Goal: Information Seeking & Learning: Learn about a topic

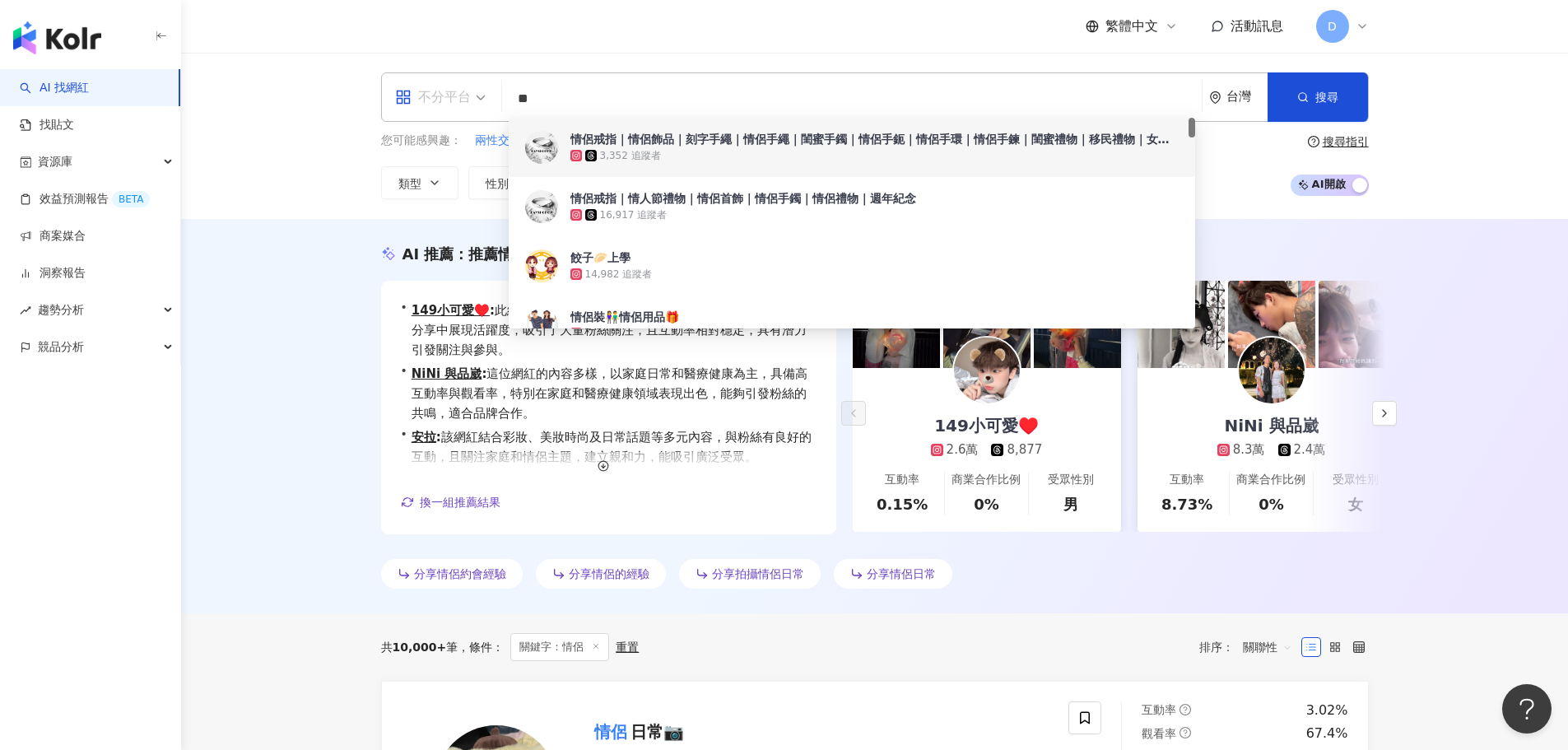
click at [414, 98] on div "不分平台" at bounding box center [433, 97] width 76 height 27
type input "**"
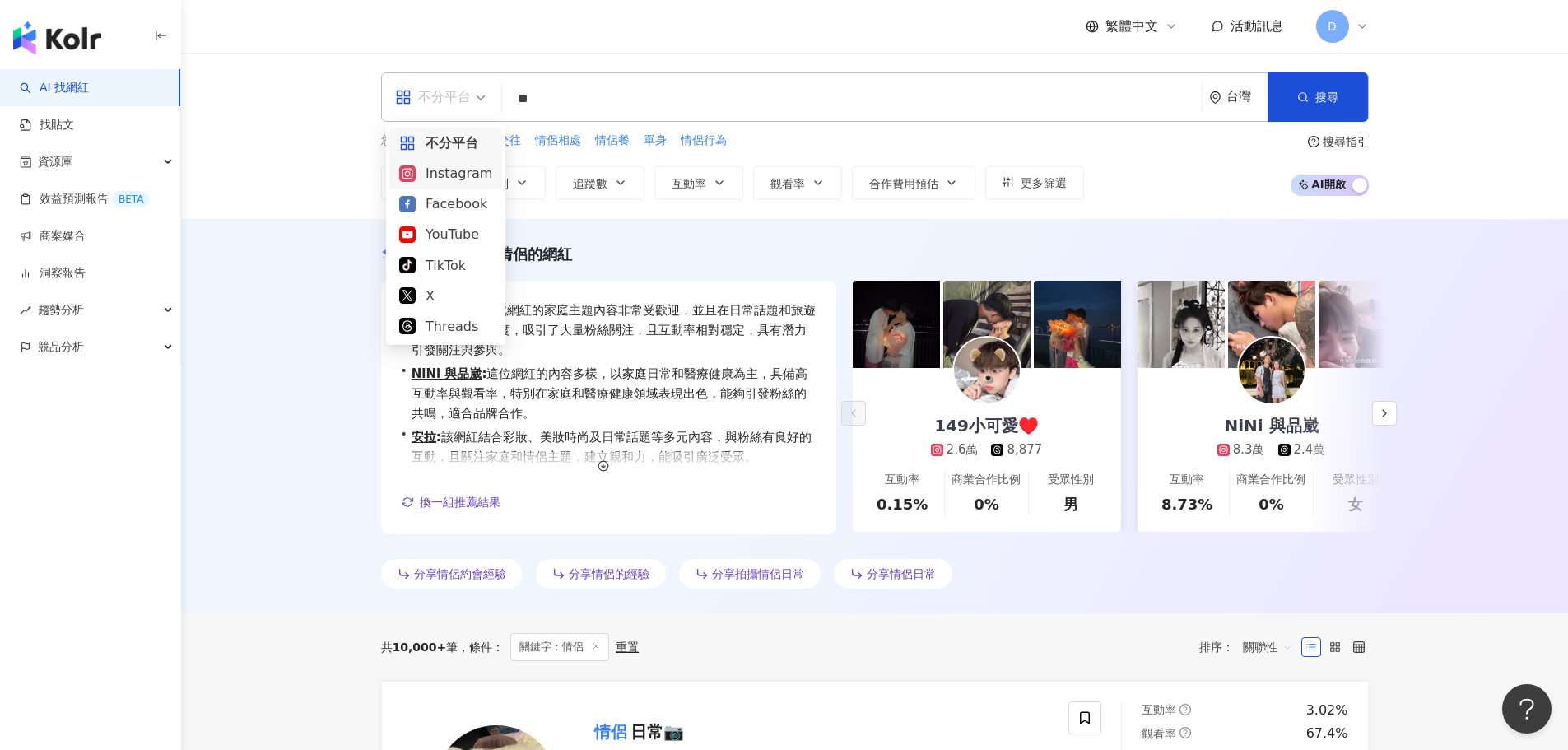
click at [461, 173] on div "Instagram" at bounding box center [445, 173] width 93 height 20
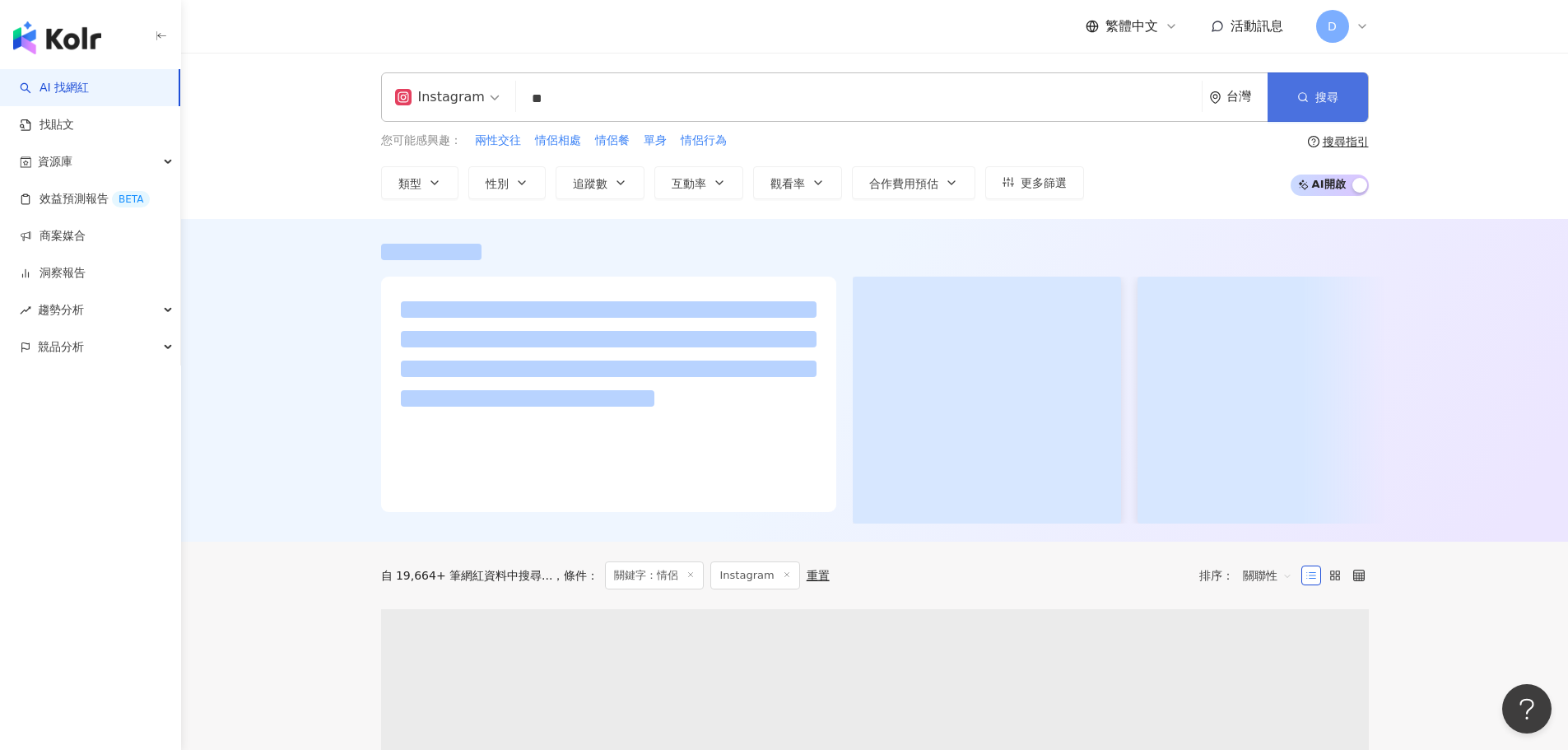
click at [1251, 103] on button "搜尋" at bounding box center [1317, 98] width 100 height 50
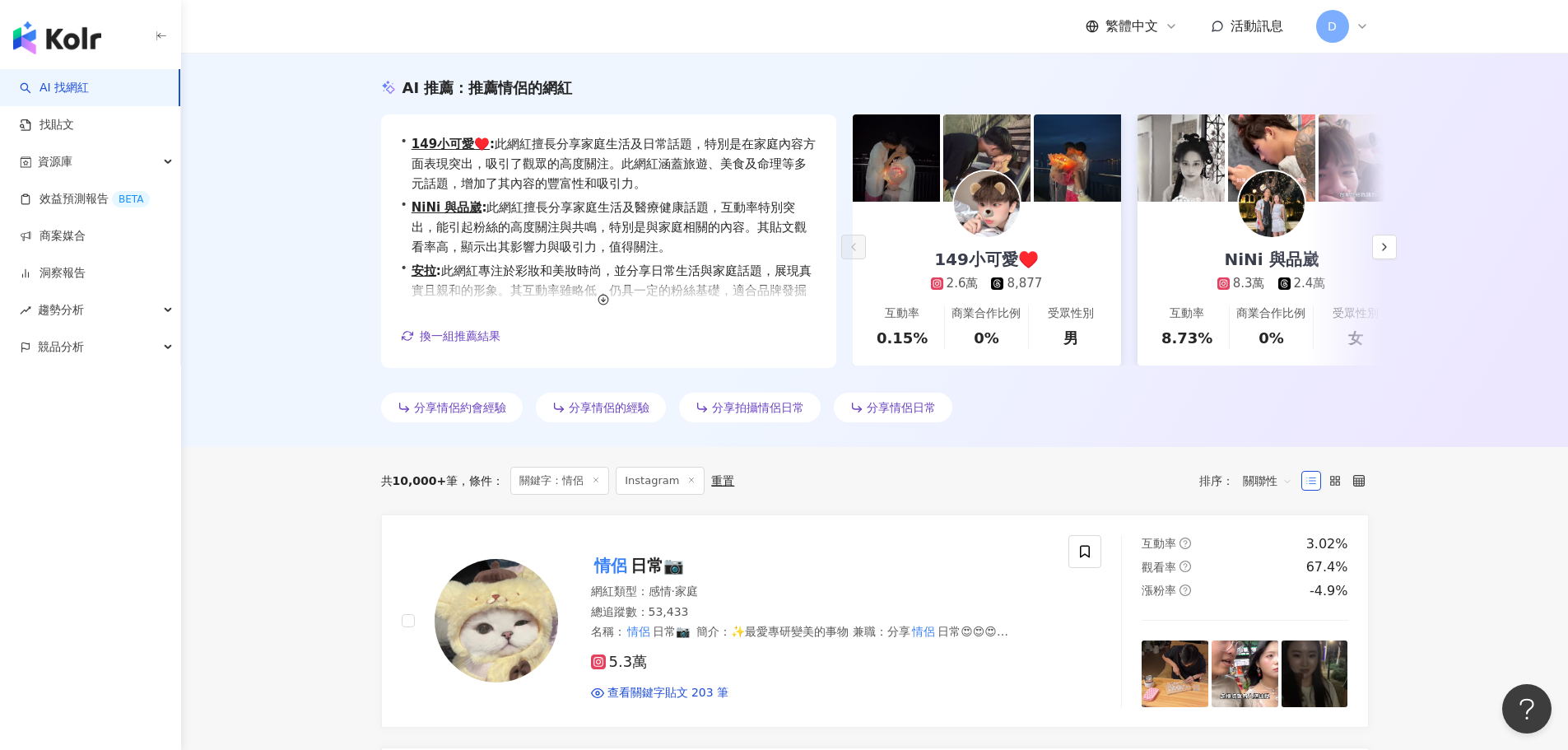
scroll to position [165, 0]
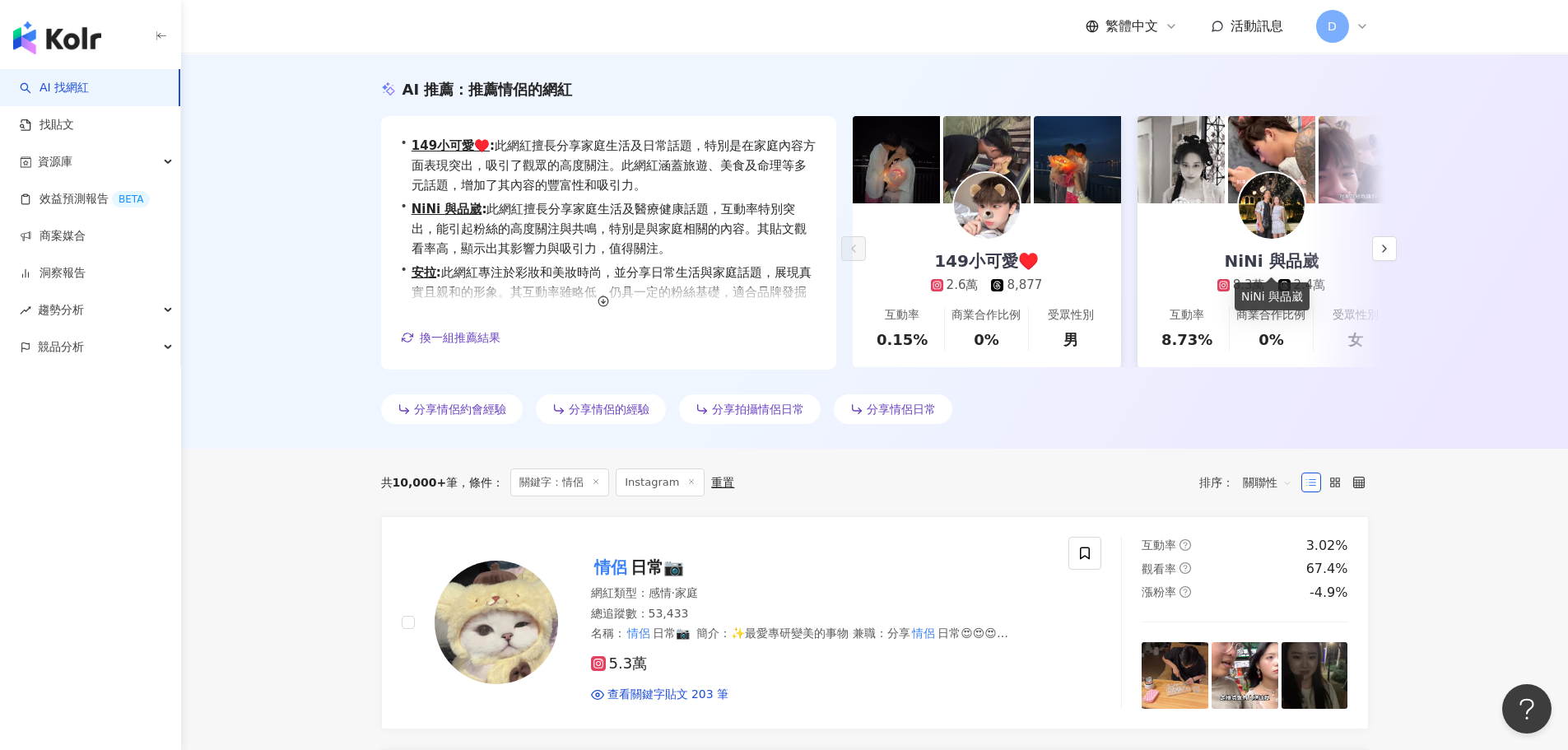
click at [1251, 252] on div "NiNi 與品崴" at bounding box center [1271, 261] width 127 height 23
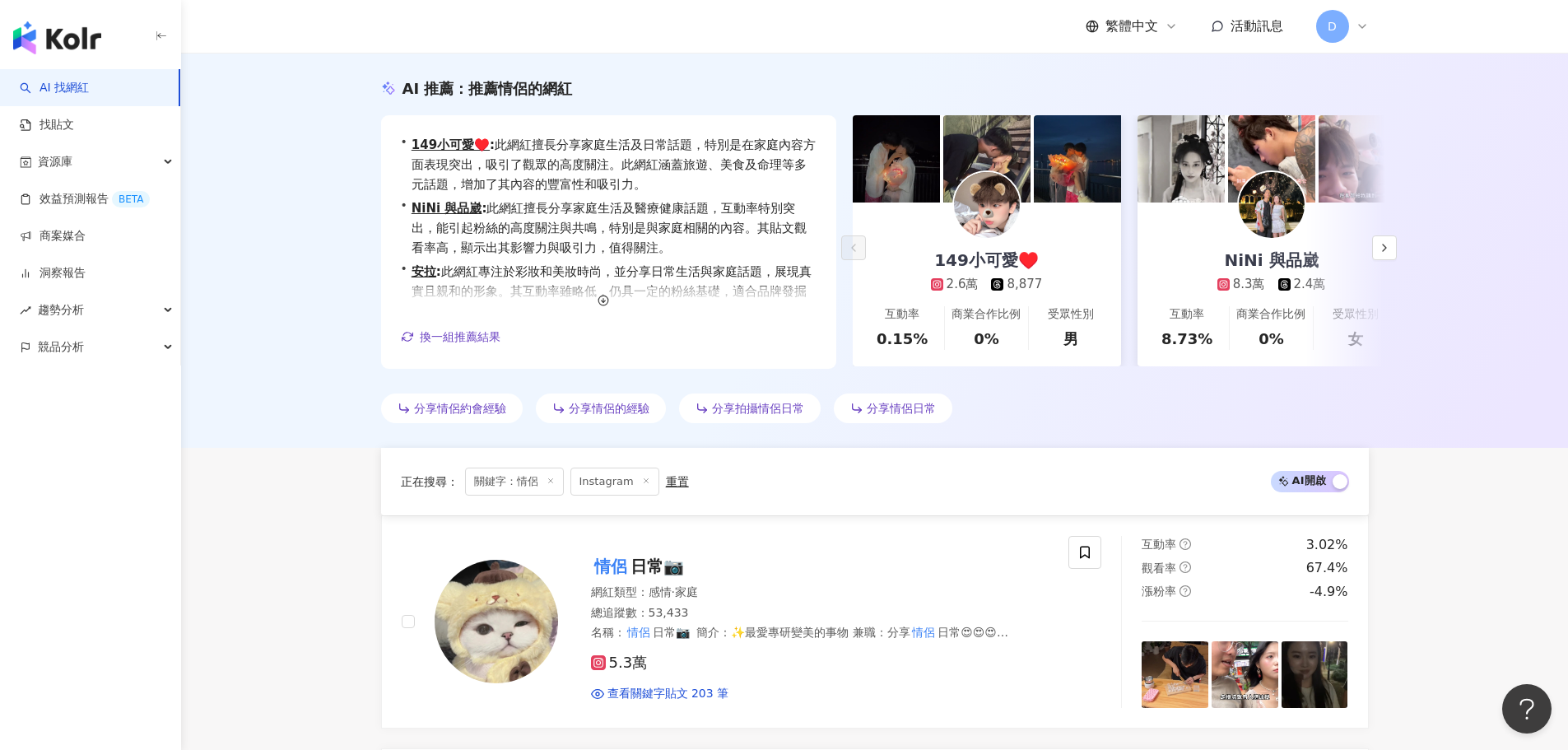
scroll to position [576, 0]
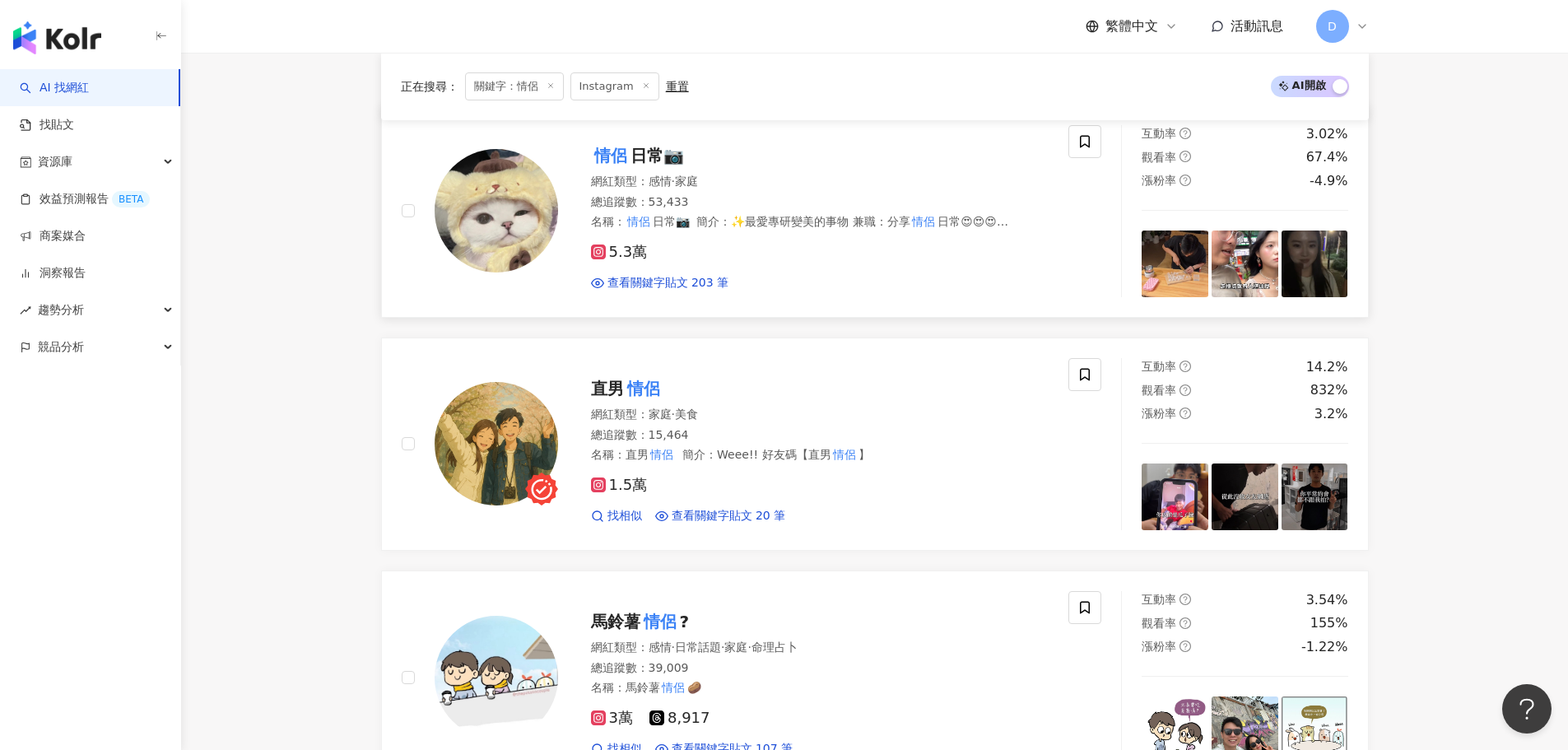
click at [955, 275] on div "查看關鍵字貼文 203 筆" at bounding box center [821, 283] width 459 height 17
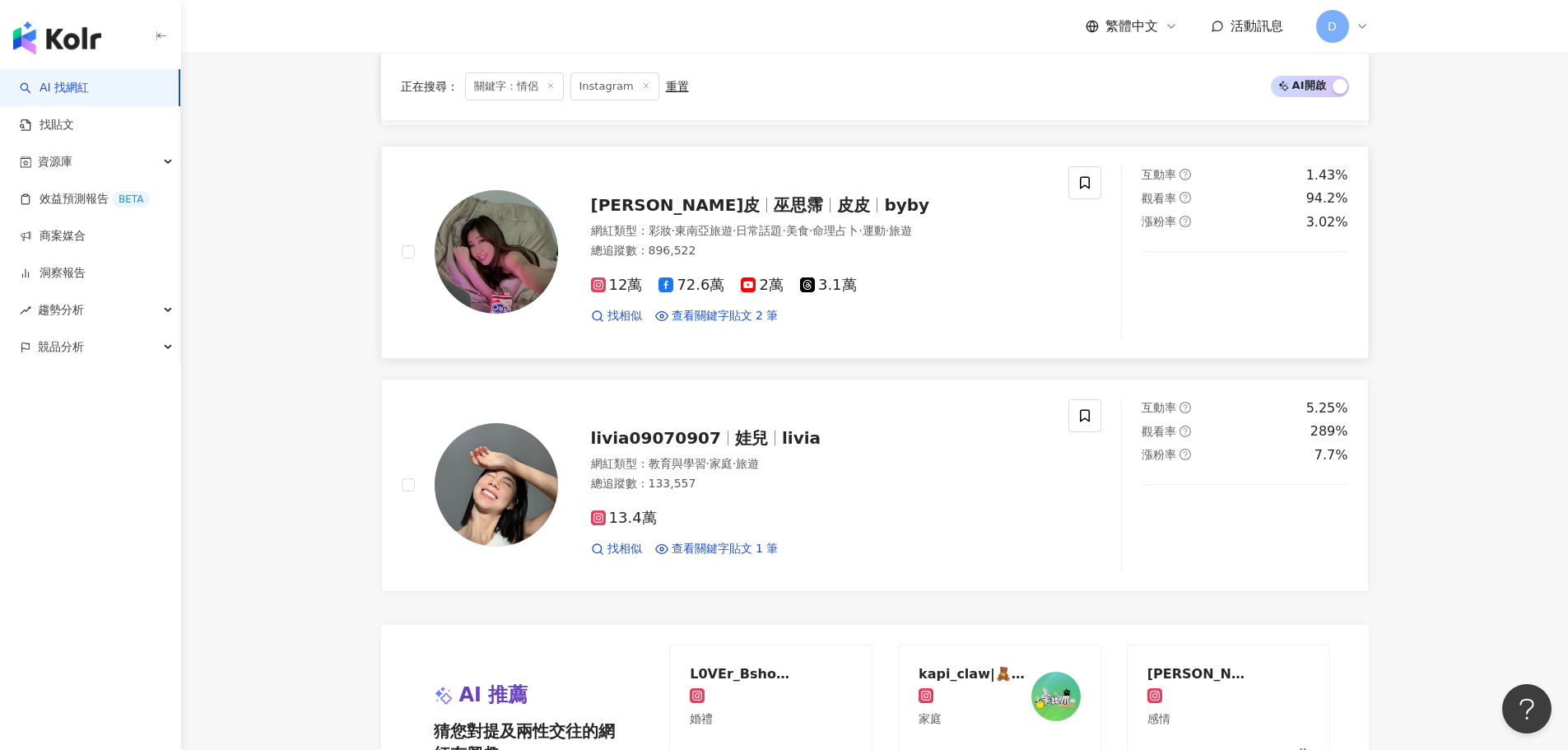
scroll to position [3293, 0]
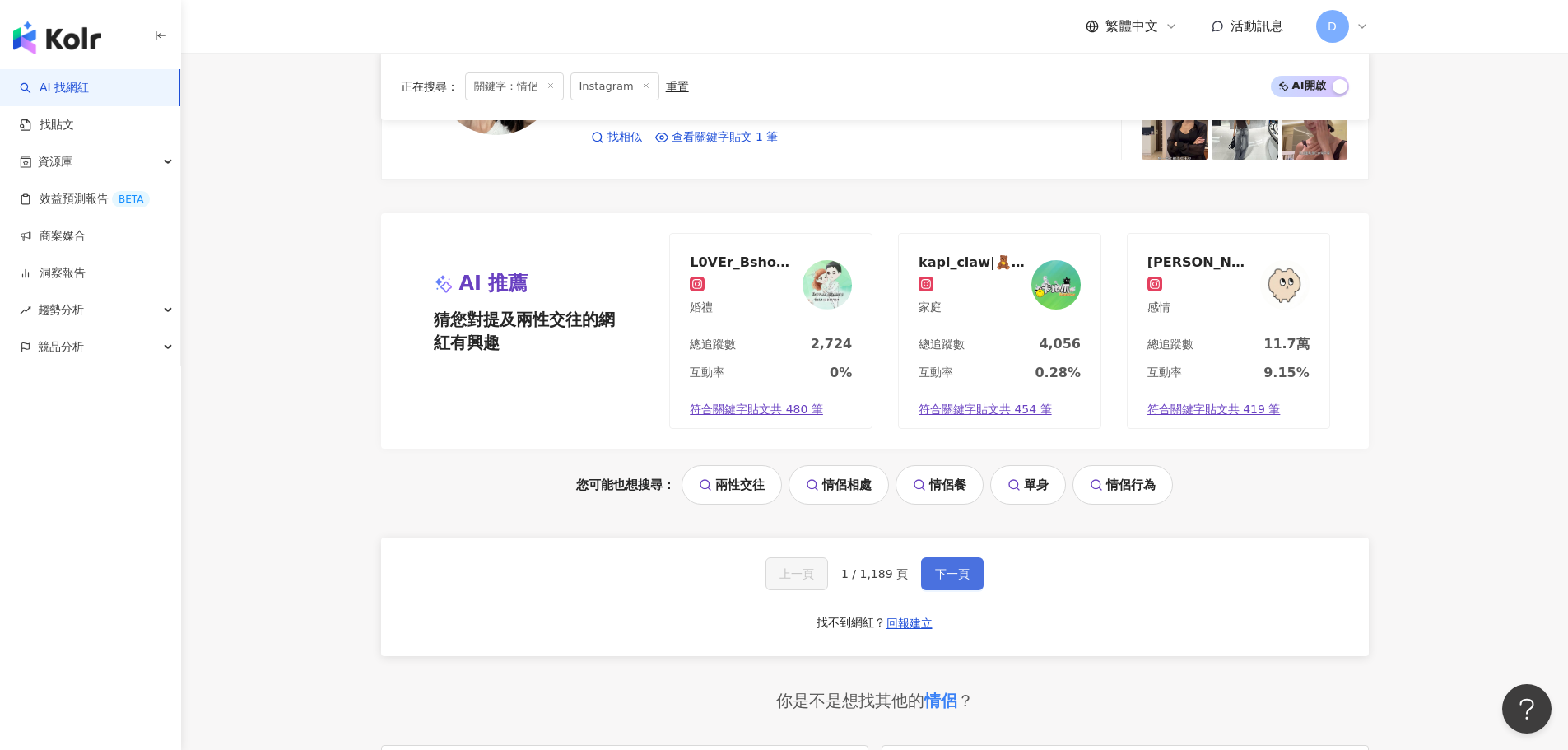
click at [957, 571] on span "下一頁" at bounding box center [953, 574] width 35 height 13
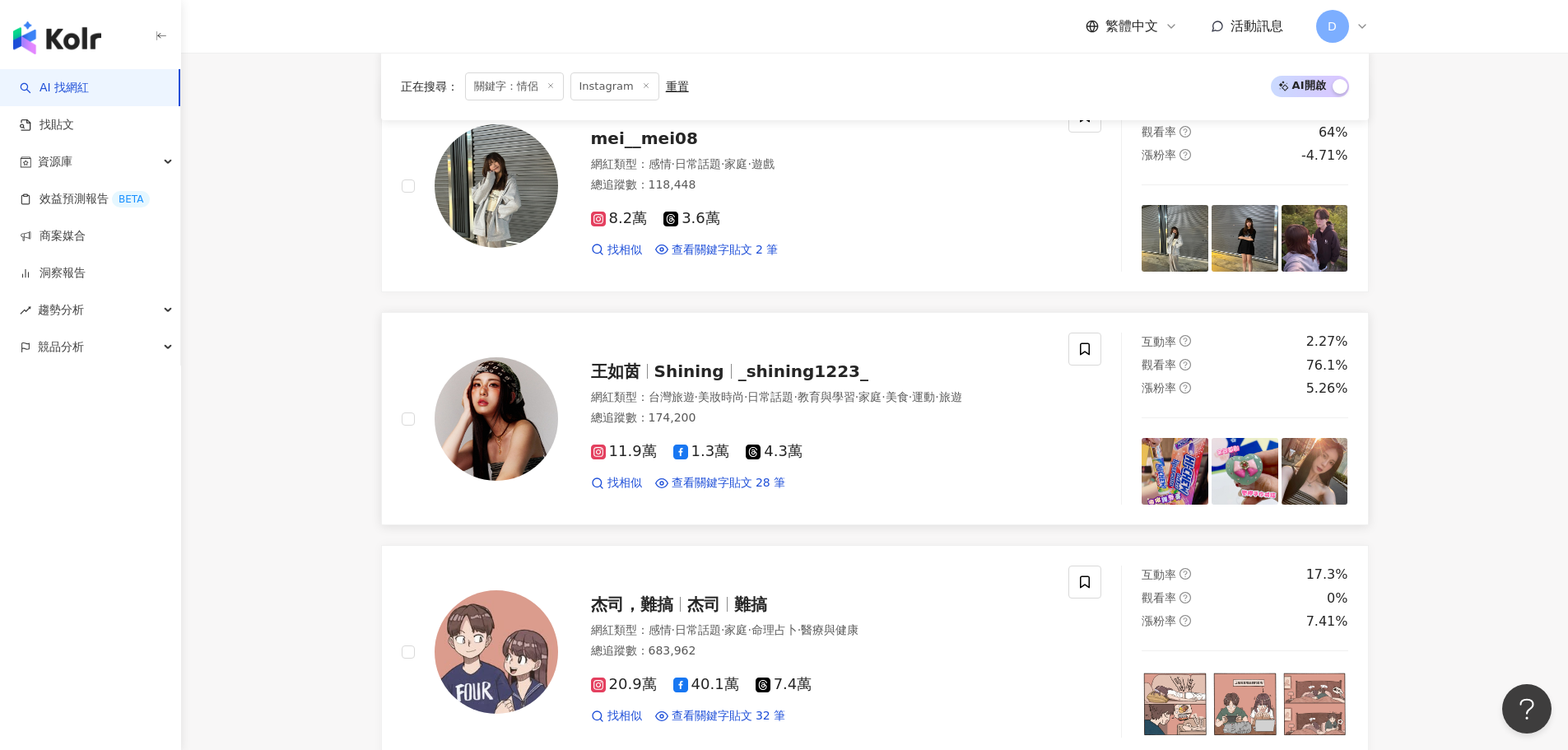
scroll to position [2260, 0]
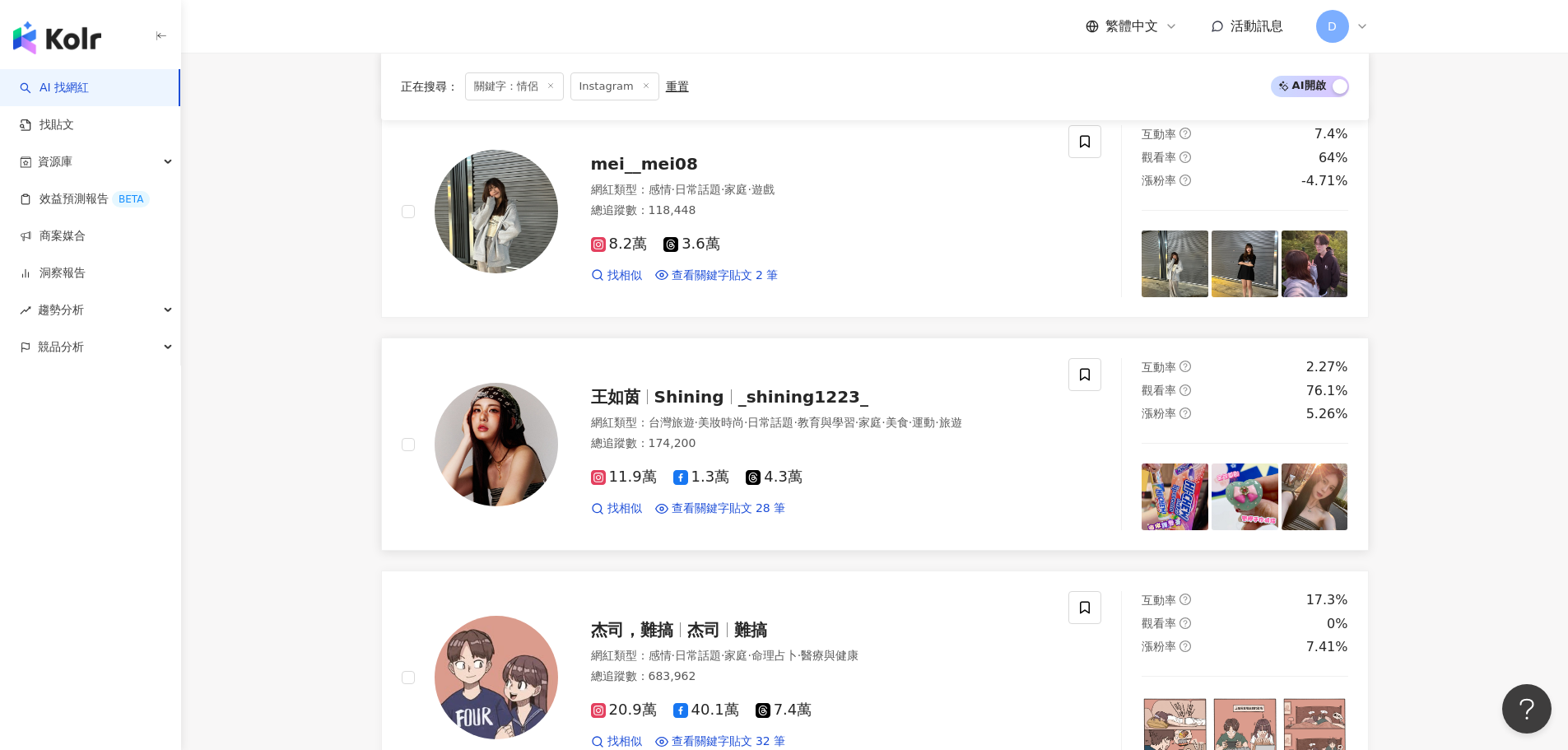
click at [901, 486] on div "11.9萬 1.3萬 4.3萬" at bounding box center [821, 477] width 459 height 18
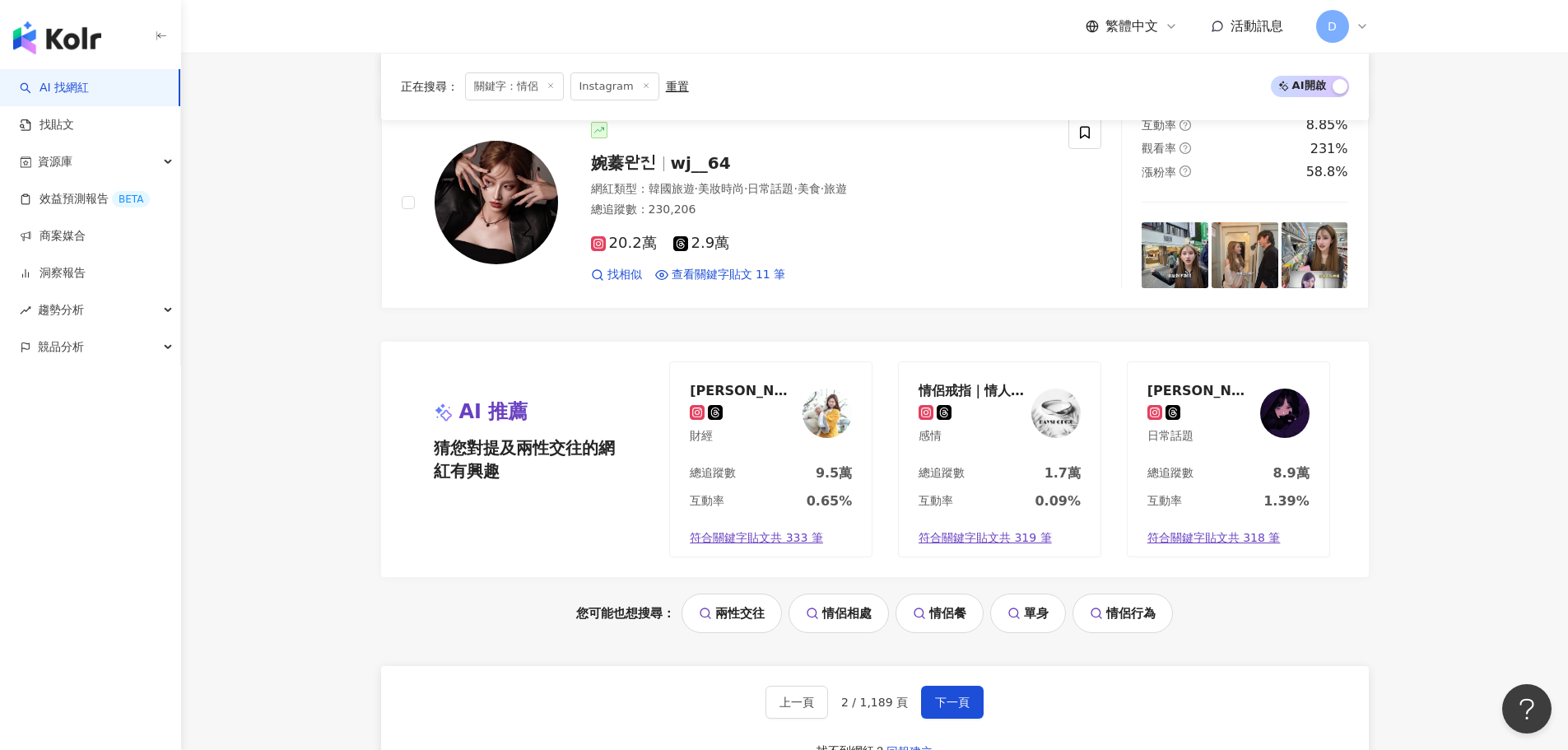
scroll to position [3413, 0]
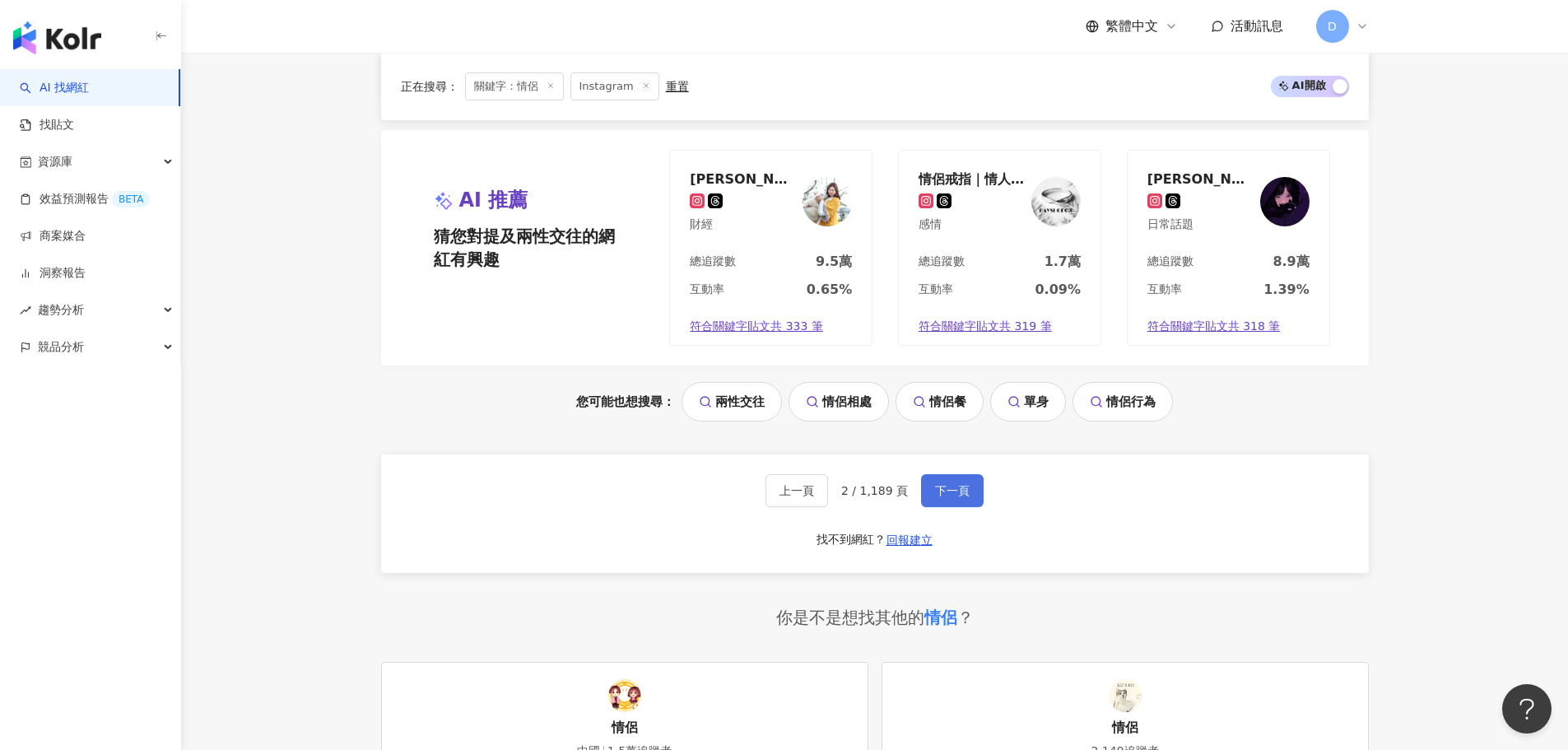
click at [954, 493] on span "下一頁" at bounding box center [953, 490] width 35 height 13
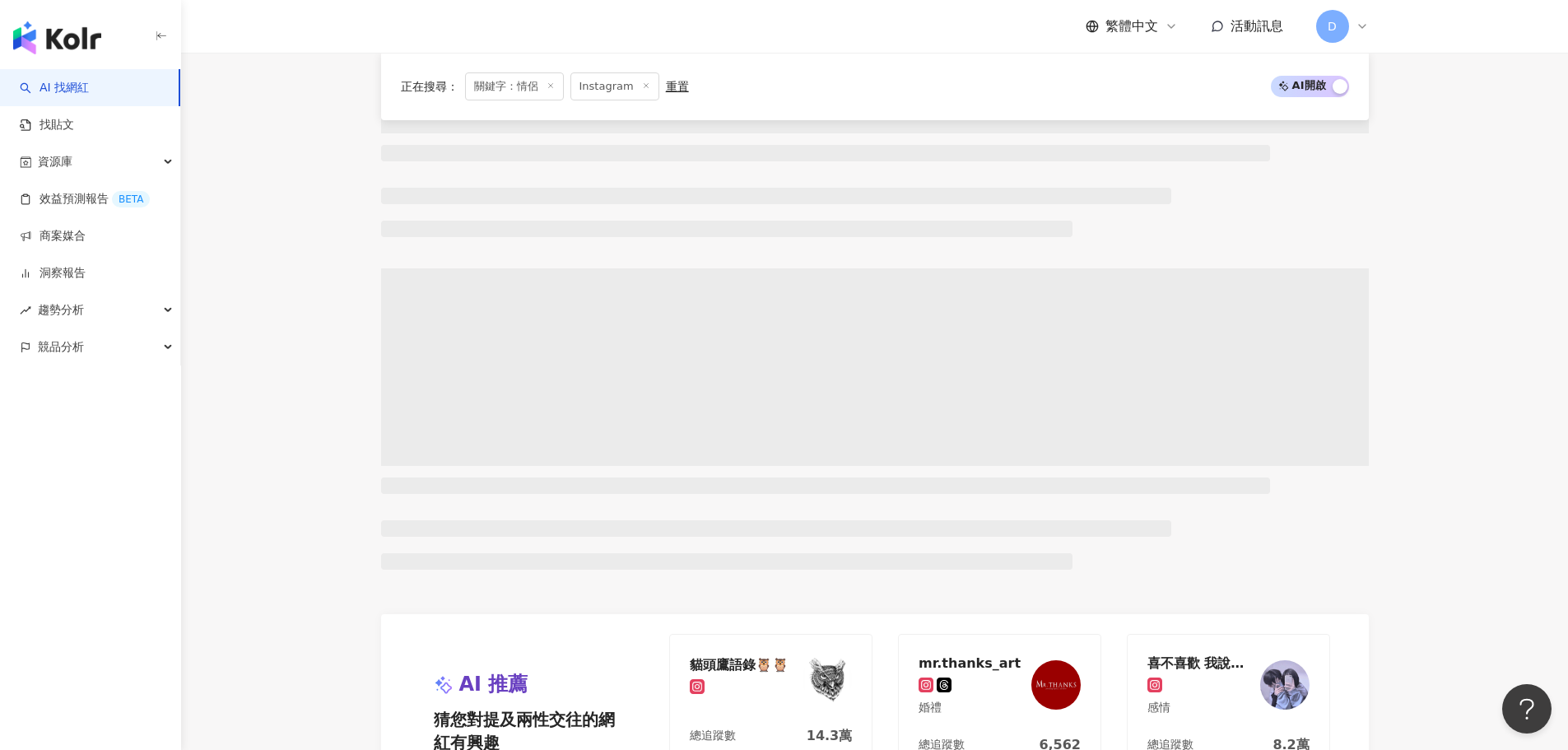
scroll to position [1068, 0]
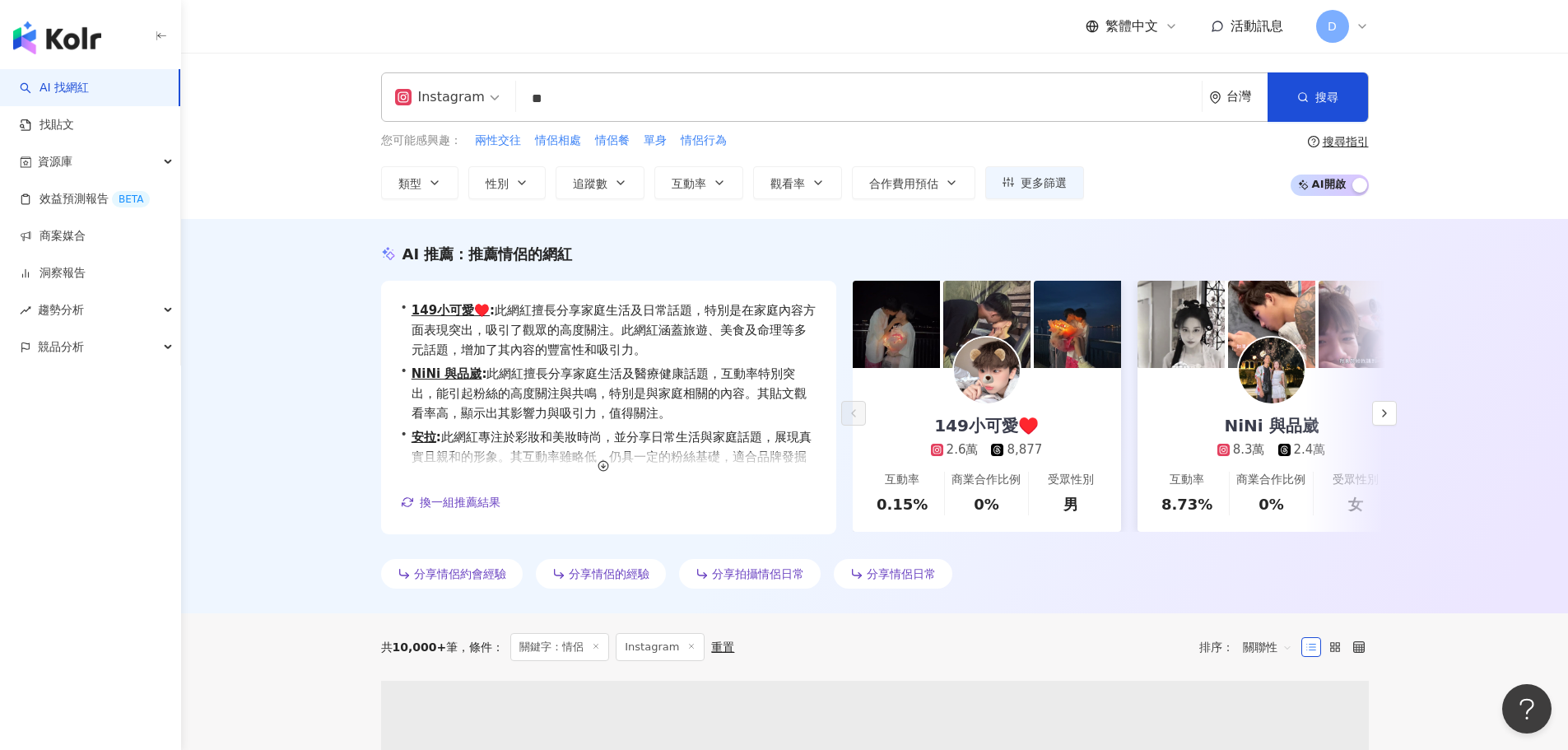
click at [620, 187] on icon "button" at bounding box center [621, 182] width 13 height 13
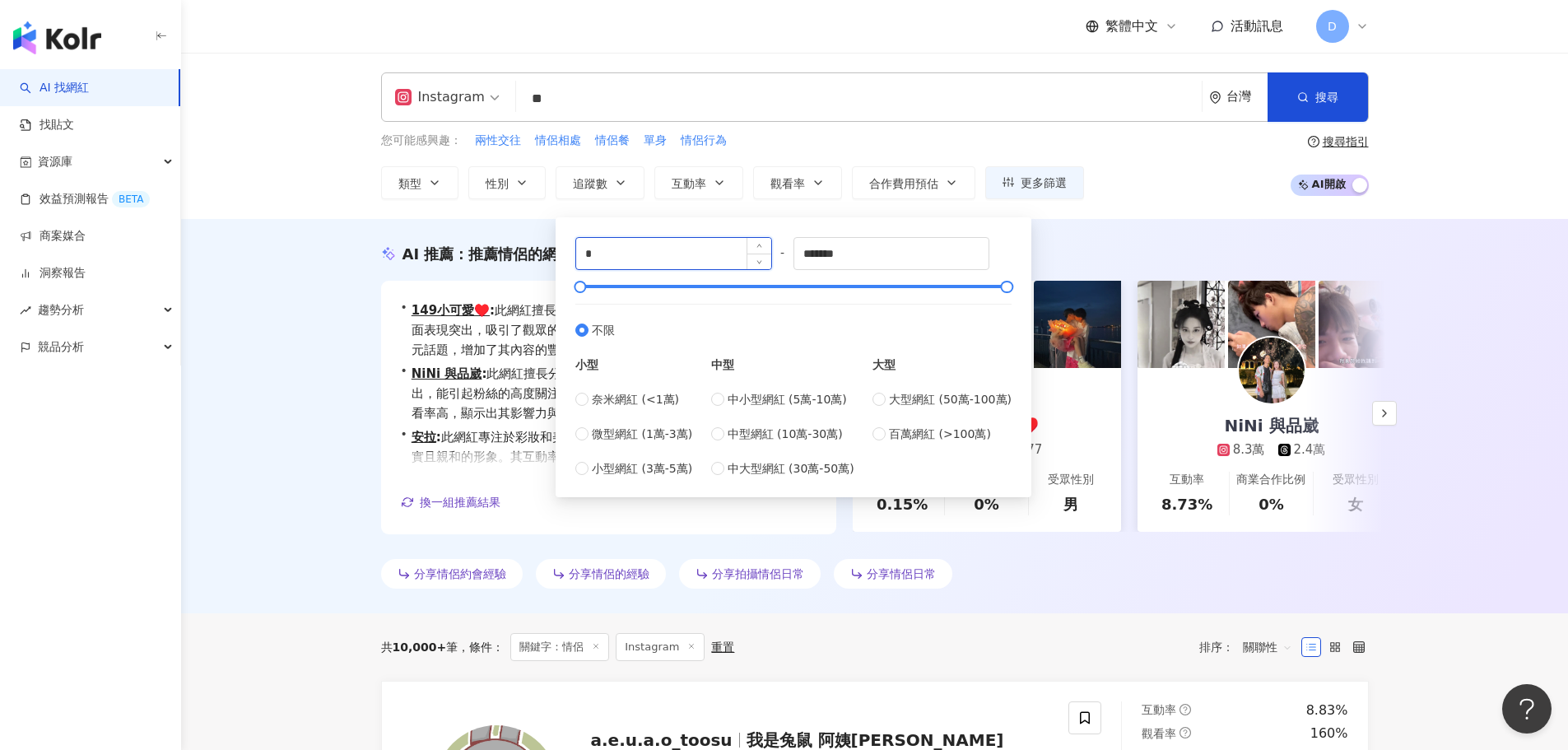
click at [695, 253] on input "*" at bounding box center [673, 253] width 195 height 31
type input "*****"
click at [1096, 236] on div "AI 推薦 ： 推薦情侶的網紅 • 149小可愛♥️ : 此網紅擅長分享家庭生活及日常話題，特別是在家庭內容方面表現突出，吸引了觀眾的高度關注。此網紅涵蓋旅遊…" at bounding box center [875, 416] width 1387 height 394
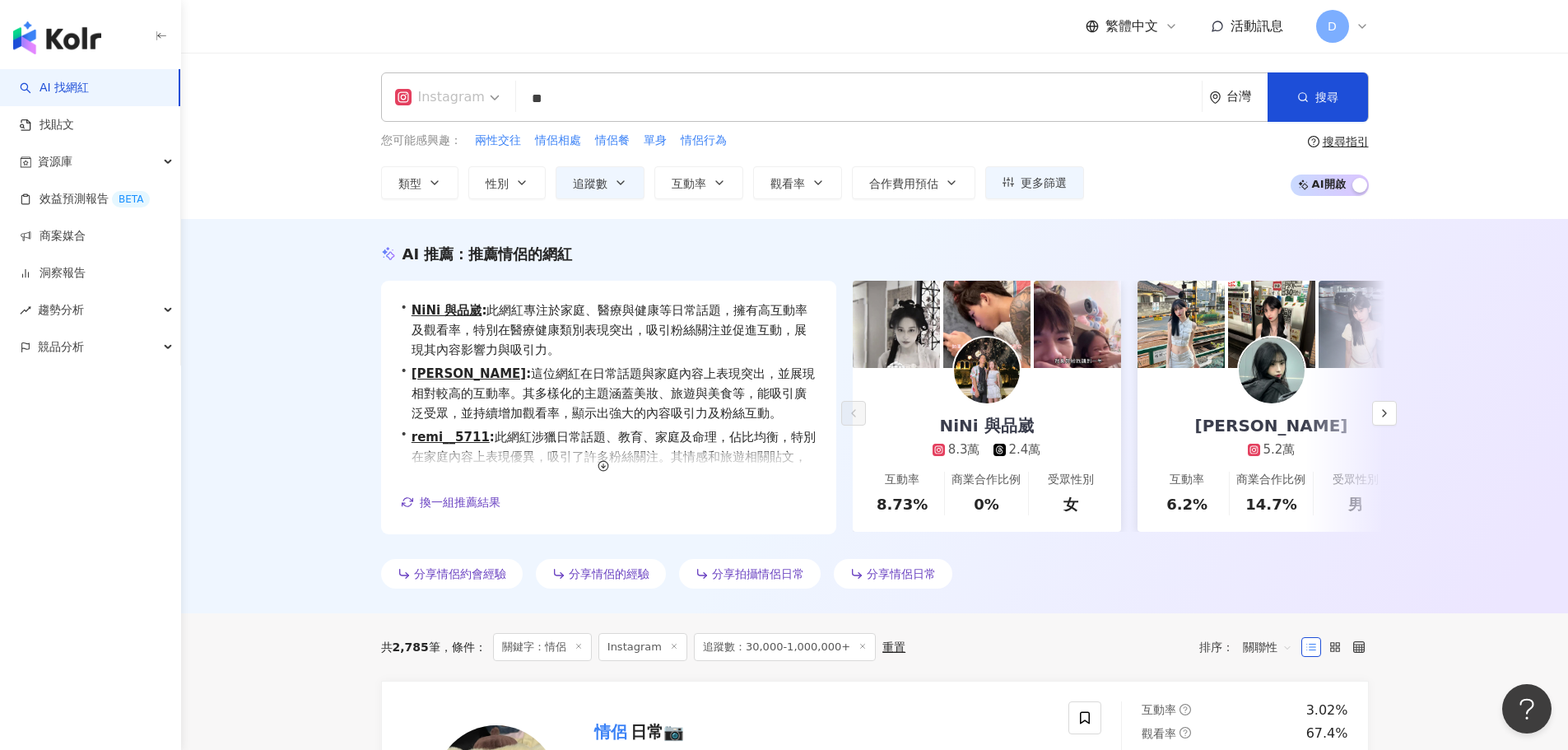
click at [465, 105] on div "Instagram" at bounding box center [439, 97] width 89 height 27
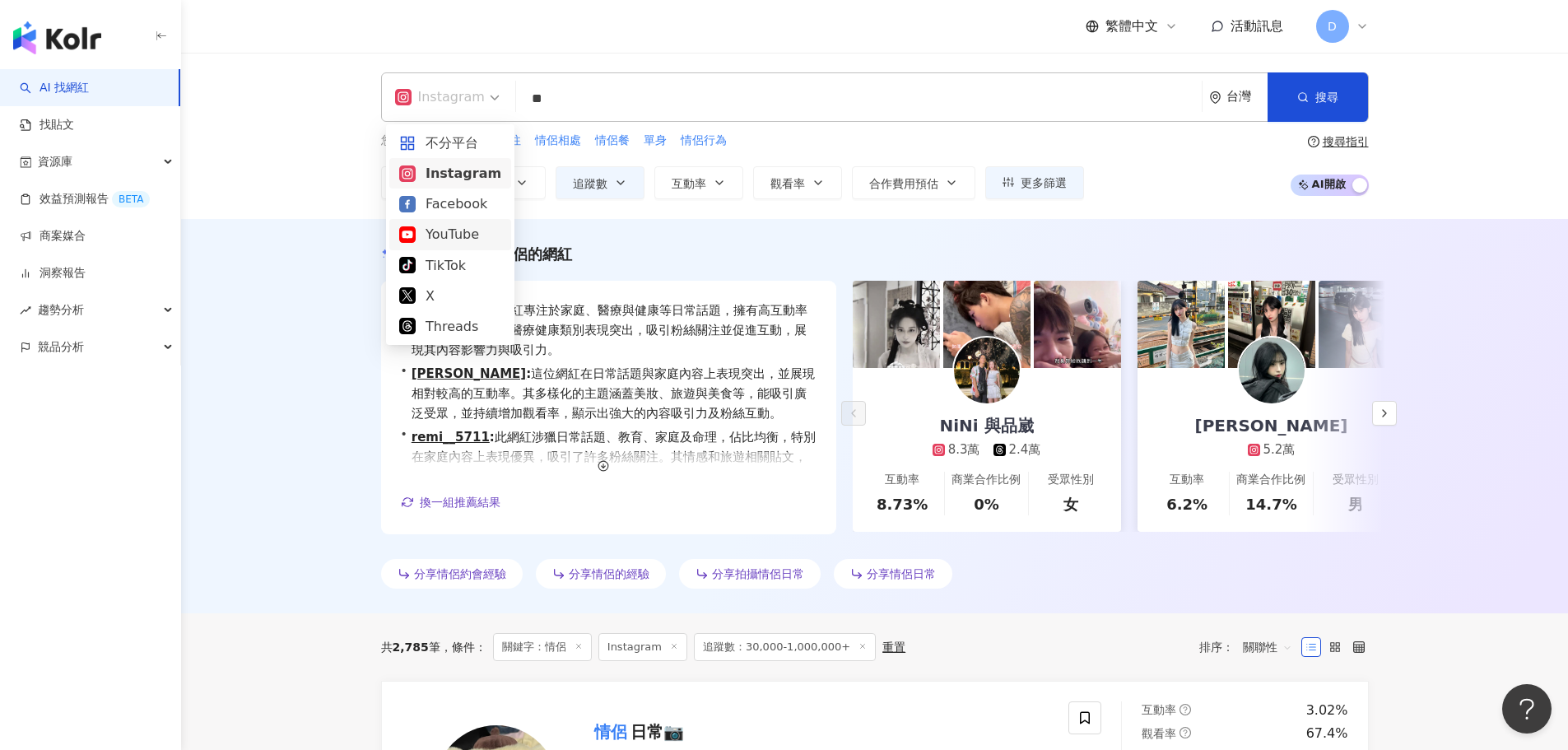
click at [451, 230] on div "YouTube" at bounding box center [450, 234] width 102 height 20
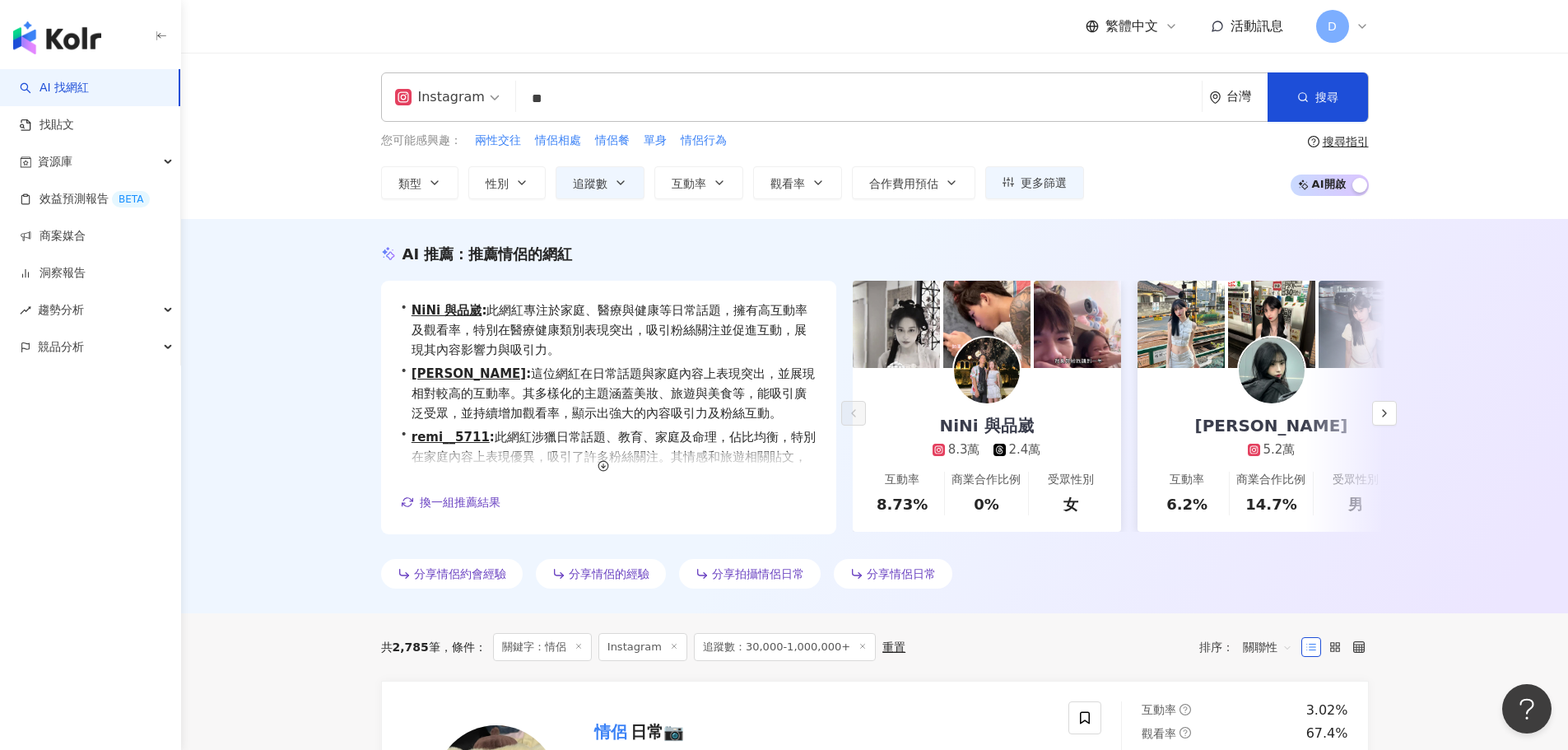
click at [574, 99] on input "**" at bounding box center [859, 99] width 673 height 31
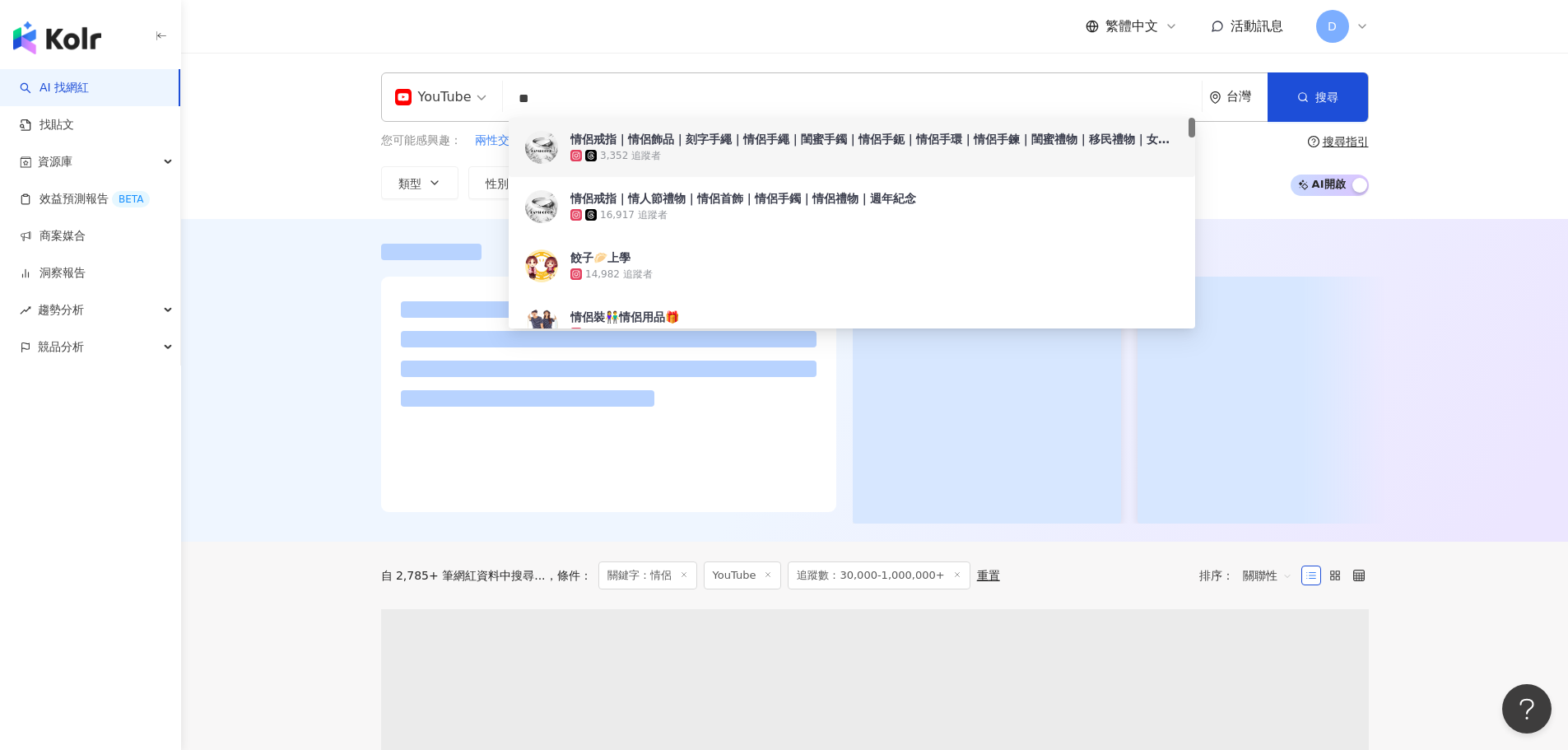
type input "*"
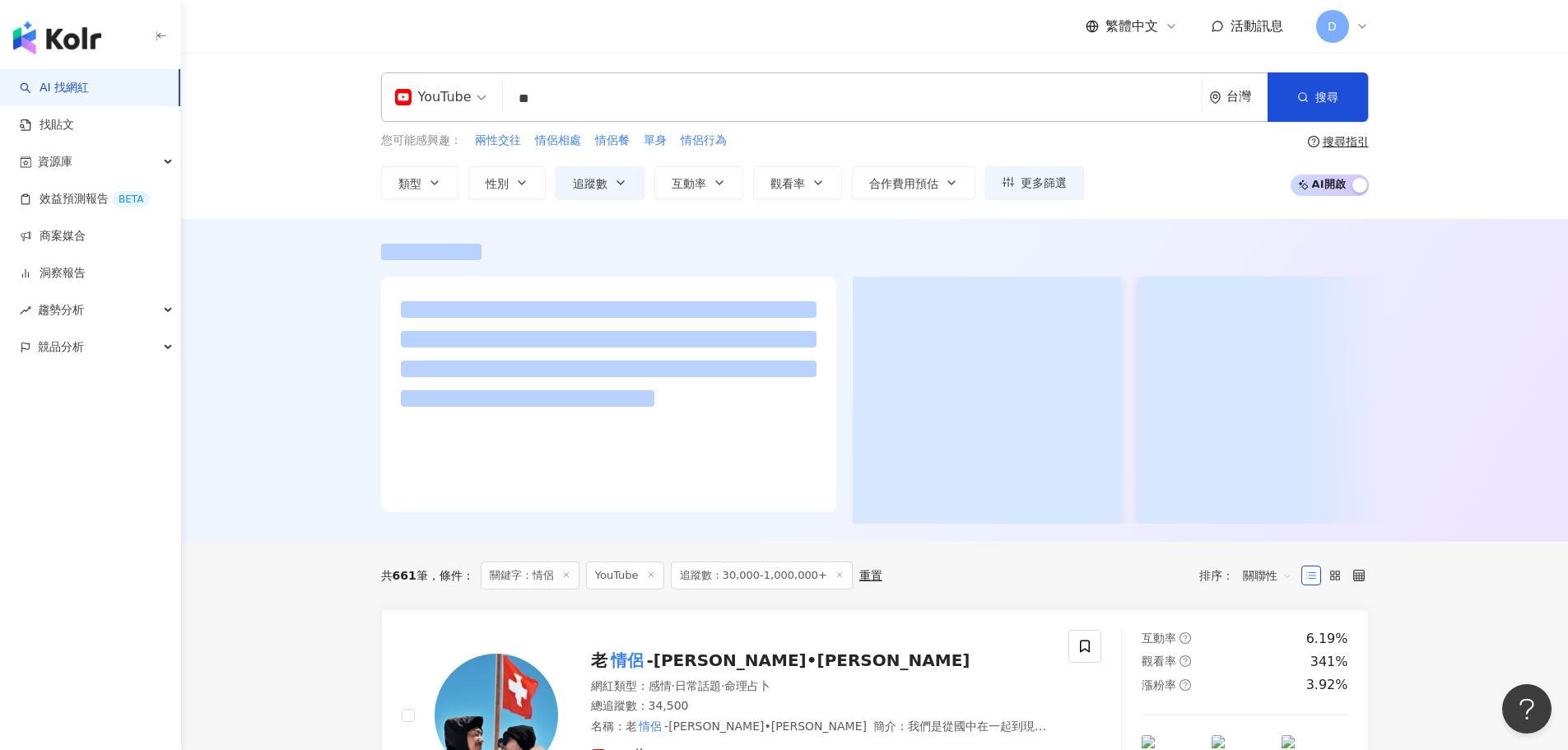
type input "**"
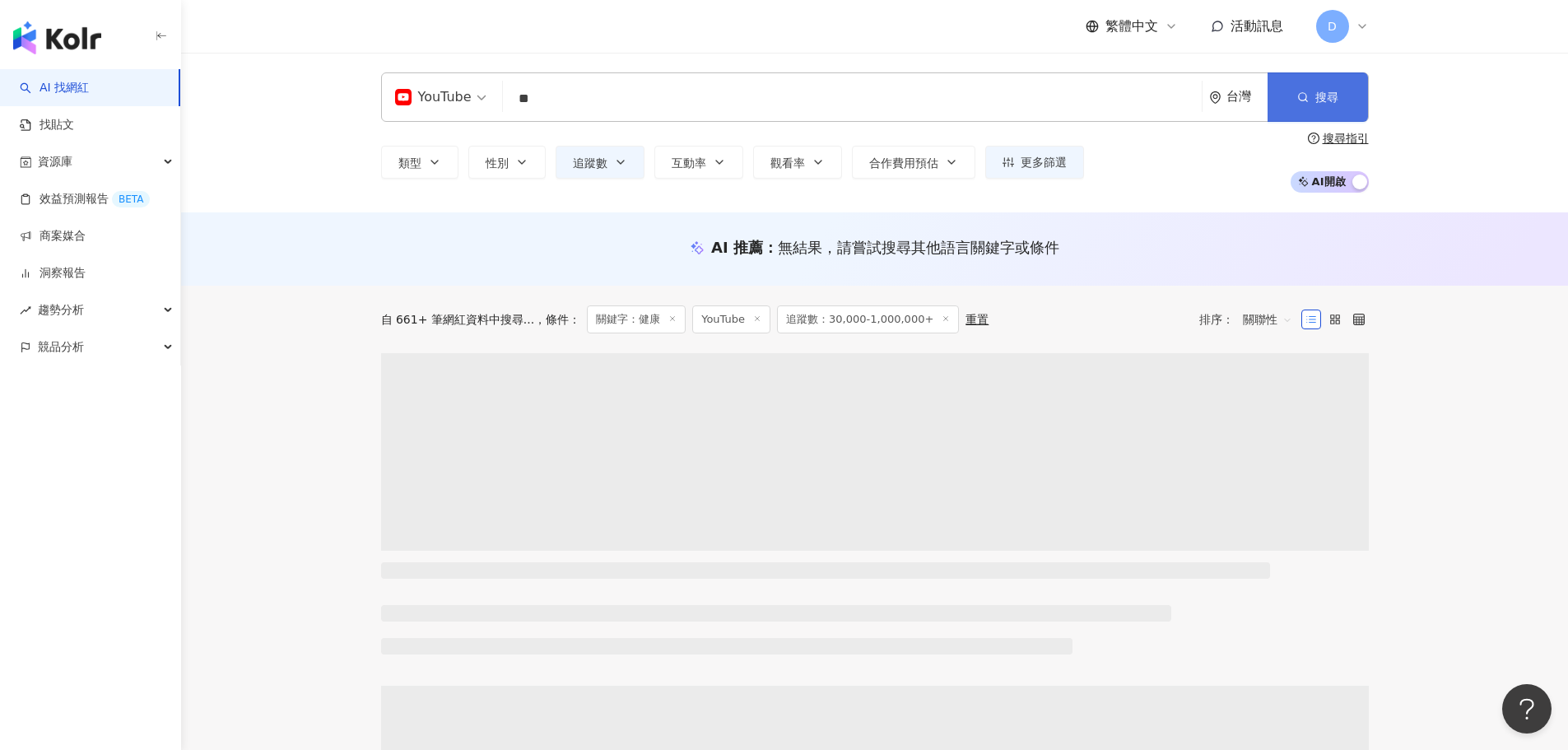
click at [1251, 104] on button "搜尋" at bounding box center [1317, 98] width 100 height 50
click at [609, 167] on button "追蹤數" at bounding box center [600, 162] width 89 height 33
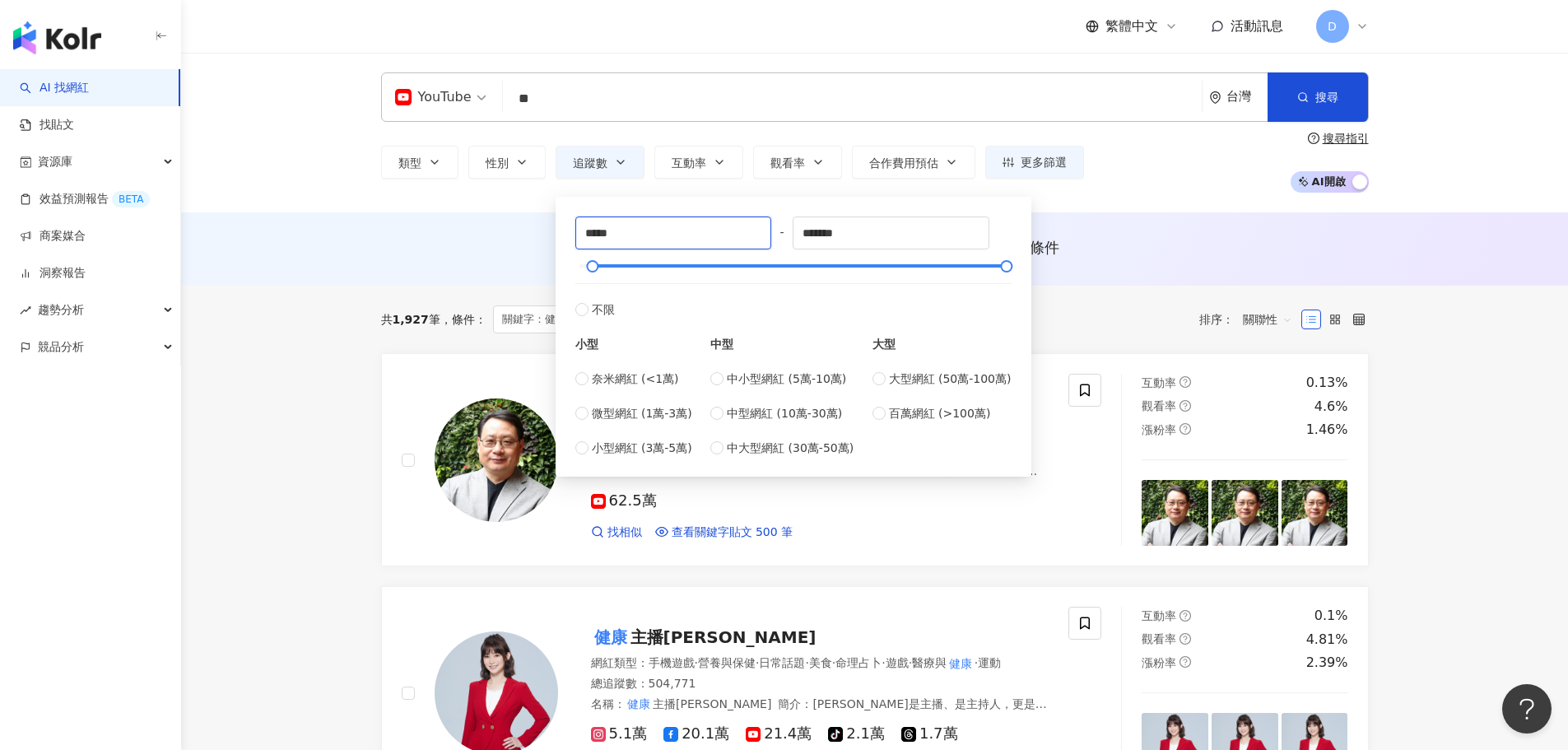
drag, startPoint x: 629, startPoint y: 236, endPoint x: 532, endPoint y: 236, distance: 97.0
click at [714, 221] on input "*****" at bounding box center [673, 233] width 195 height 31
click at [848, 233] on input "*******" at bounding box center [891, 233] width 195 height 31
click at [1180, 217] on div "AI 推薦 ： 無結果，請嘗試搜尋其他語言關鍵字或條件" at bounding box center [875, 250] width 1387 height 74
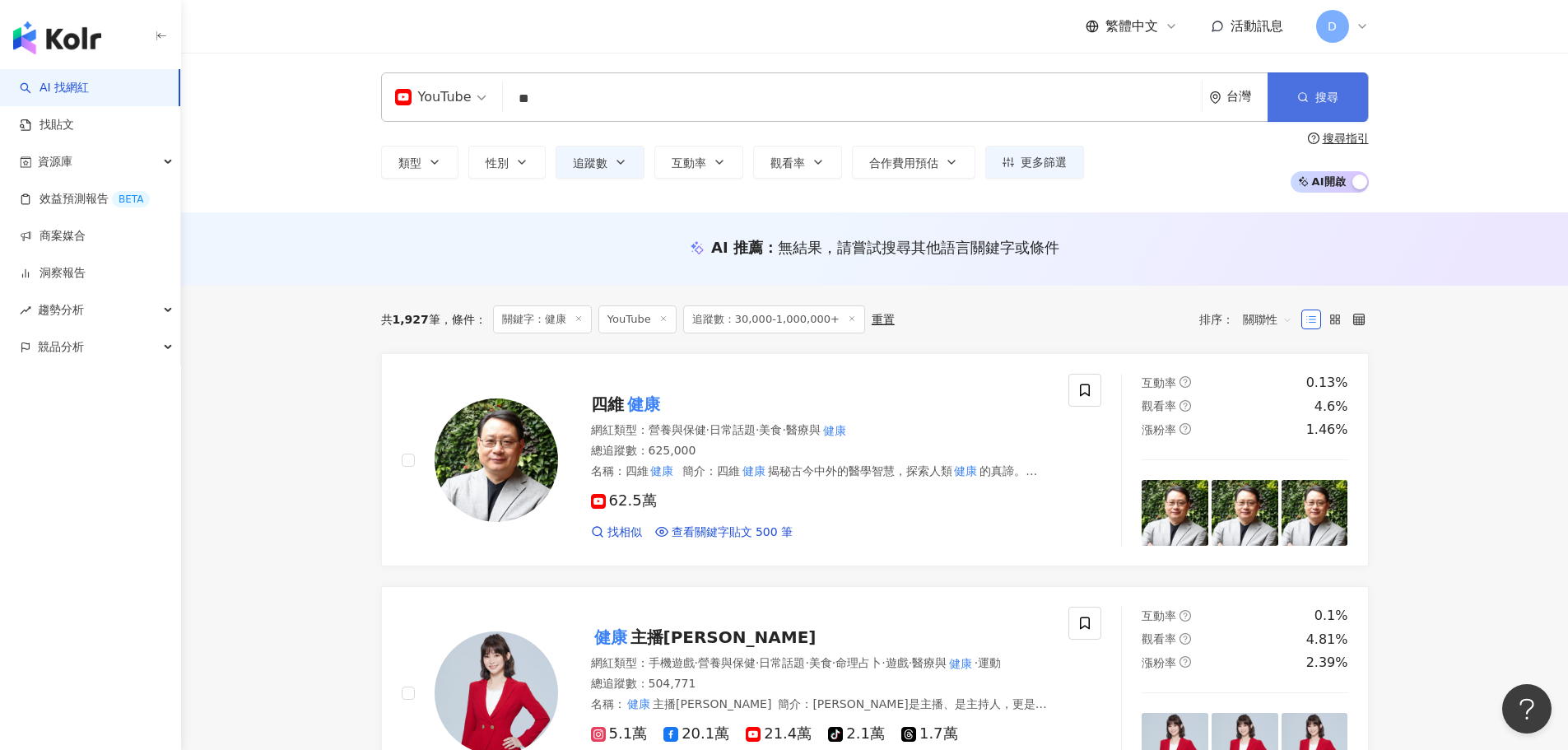
click at [1251, 99] on button "搜尋" at bounding box center [1317, 98] width 100 height 50
click at [614, 143] on div "類型 性別 追蹤數 互動率 觀看率 合作費用預估 更多篩選 % - % 不限 5% 以下 5%~20% 20% 以上 ***** - ******* 不限 小…" at bounding box center [875, 162] width 988 height 61
click at [614, 153] on button "追蹤數" at bounding box center [600, 162] width 89 height 33
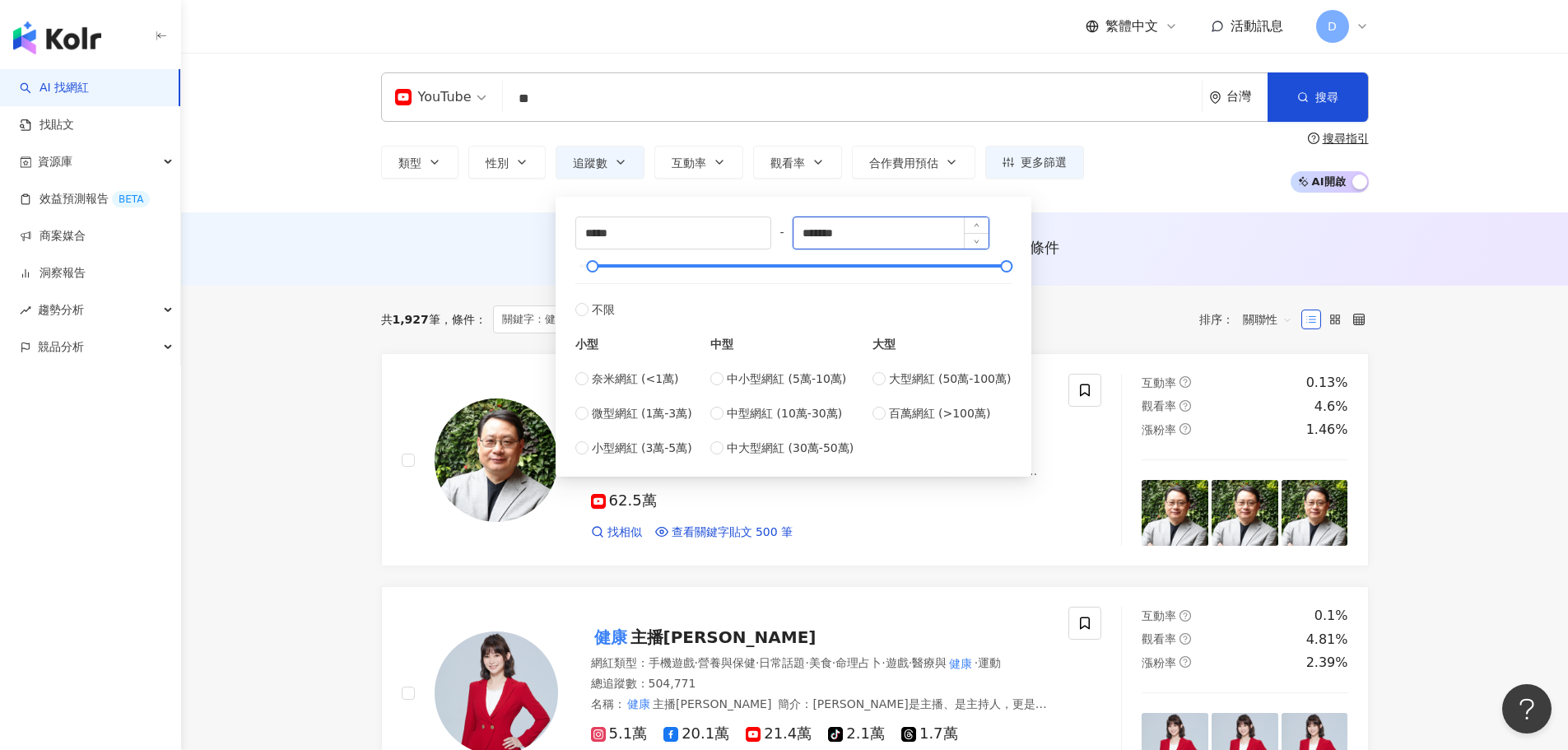
click at [867, 225] on input "*******" at bounding box center [891, 233] width 195 height 31
type input "******"
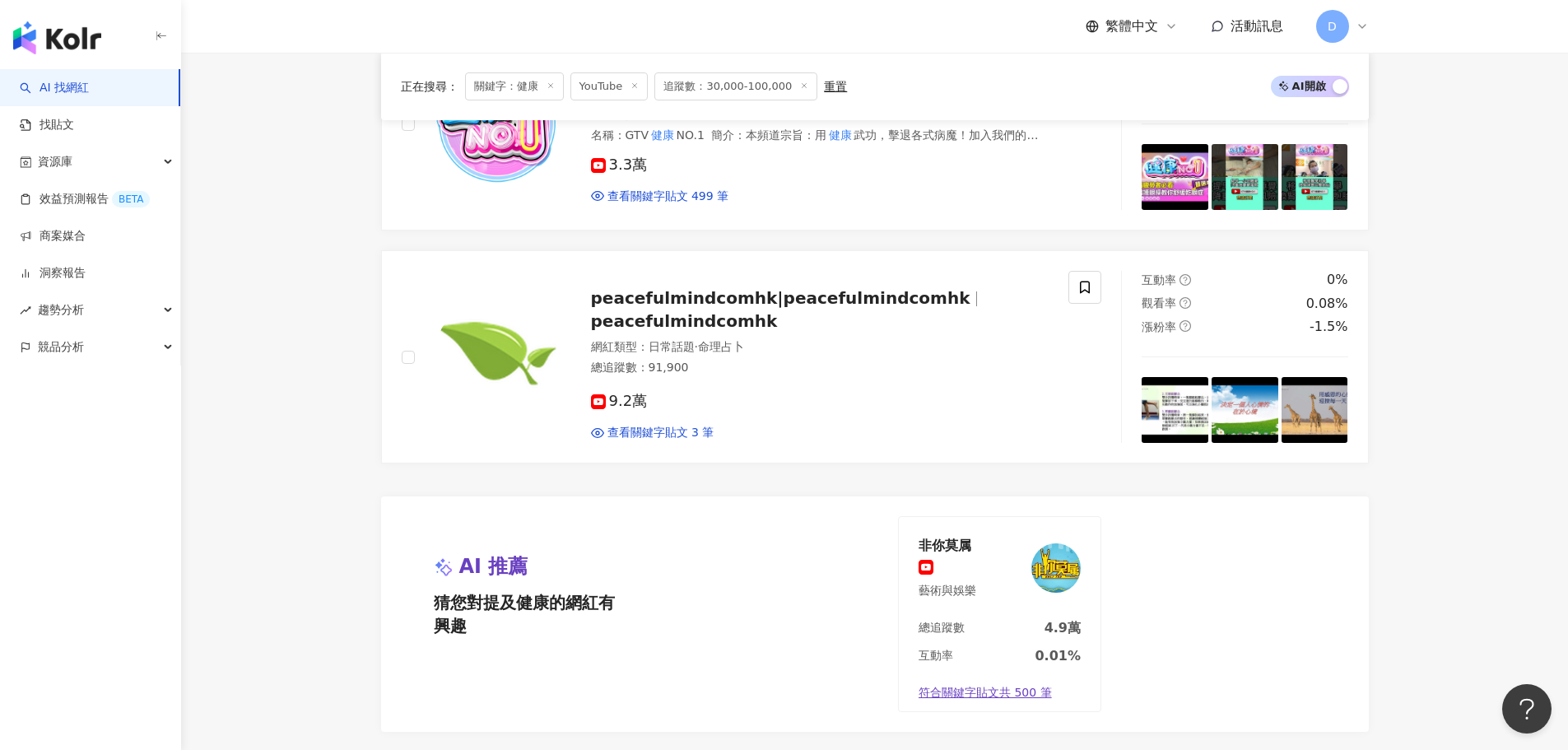
scroll to position [3176, 0]
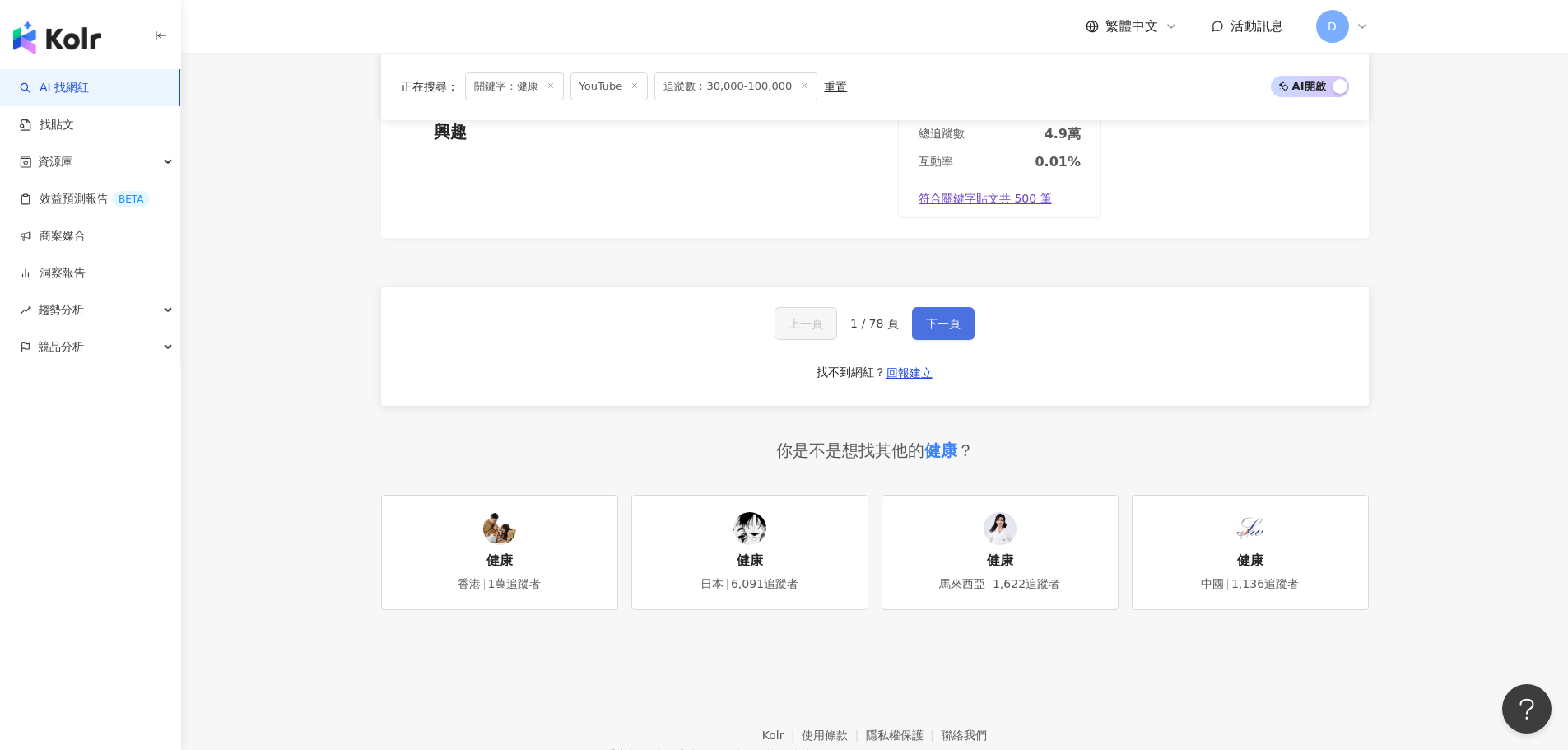
click at [921, 319] on button "下一頁" at bounding box center [943, 323] width 63 height 33
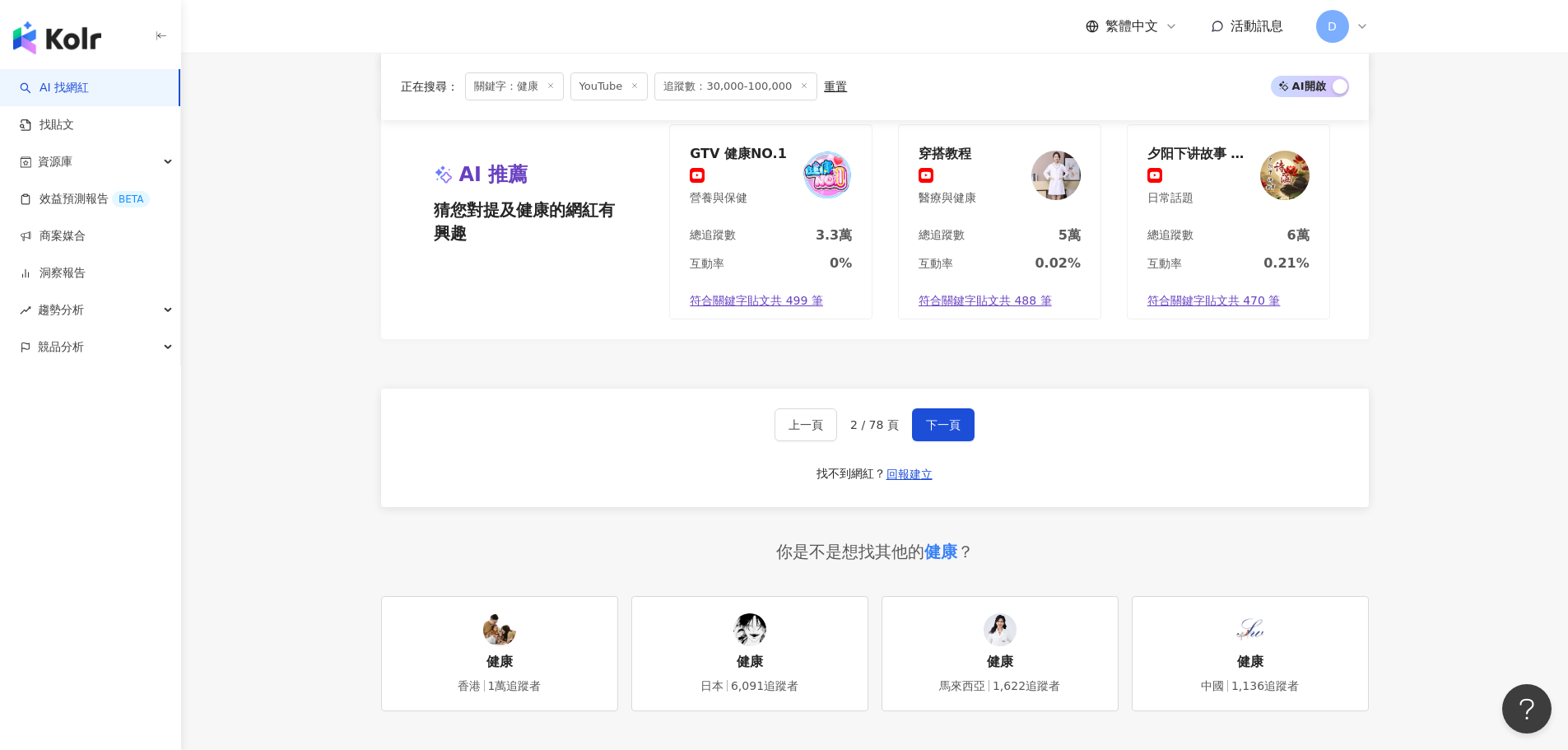
scroll to position [2964, 0]
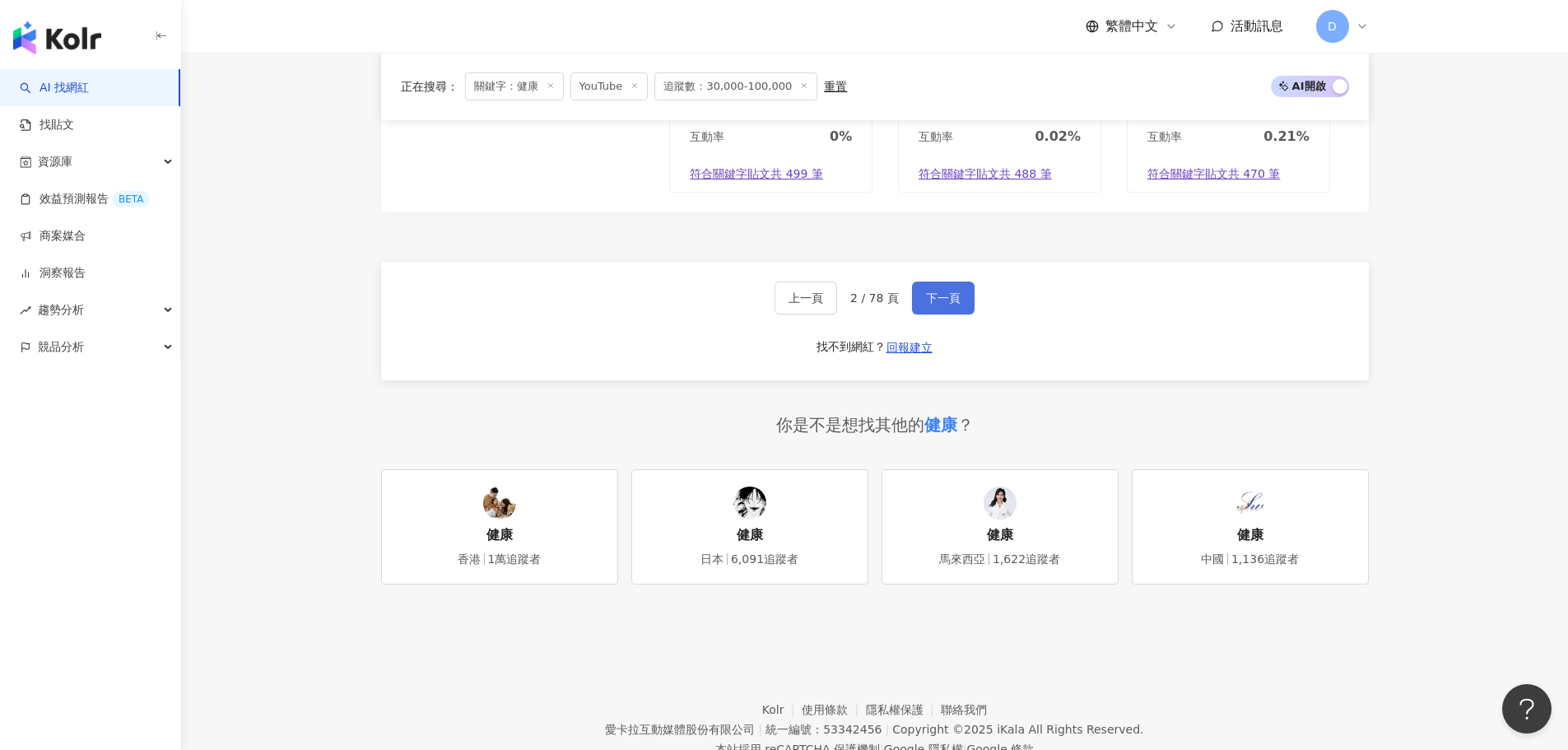
click at [942, 291] on span "下一頁" at bounding box center [943, 298] width 35 height 13
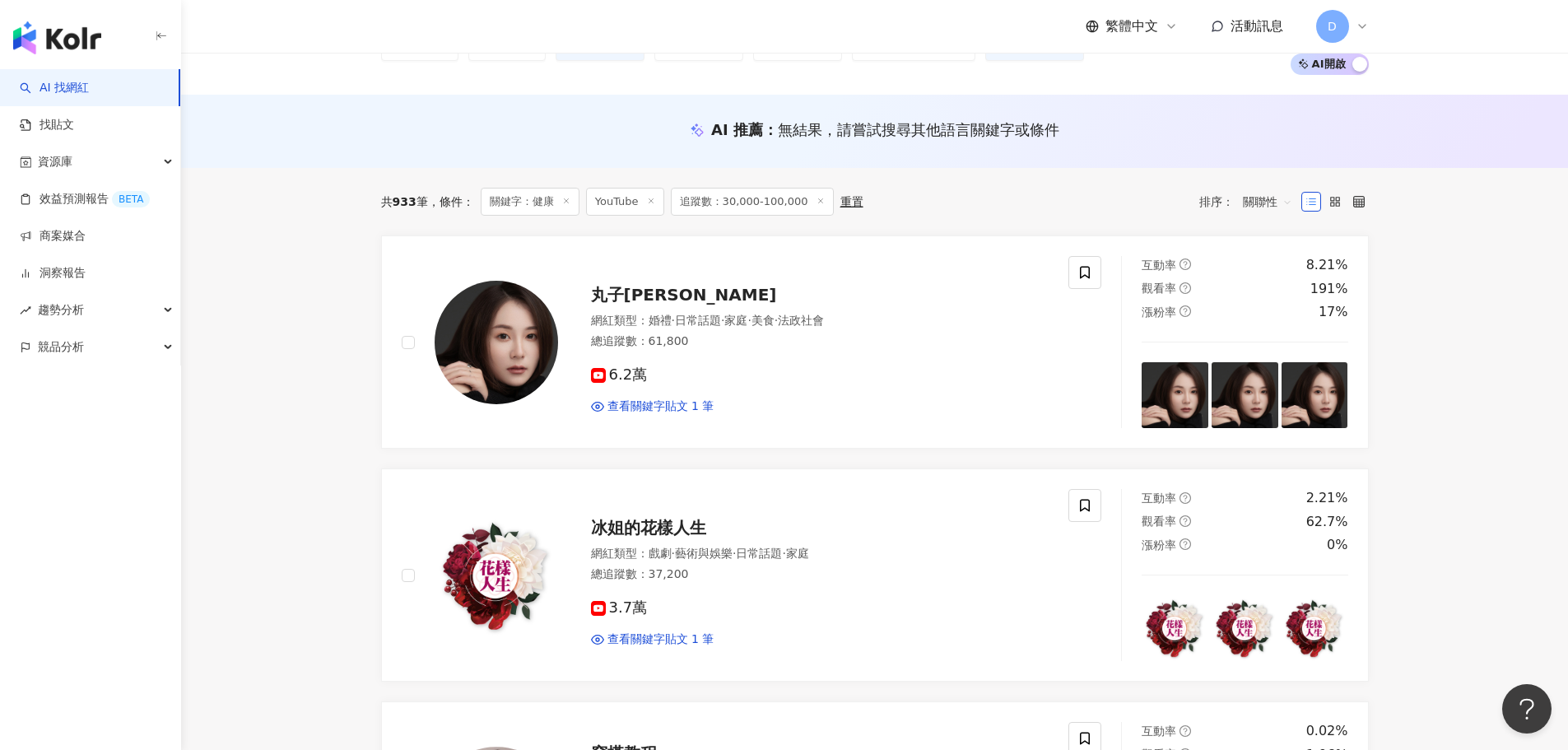
scroll to position [0, 0]
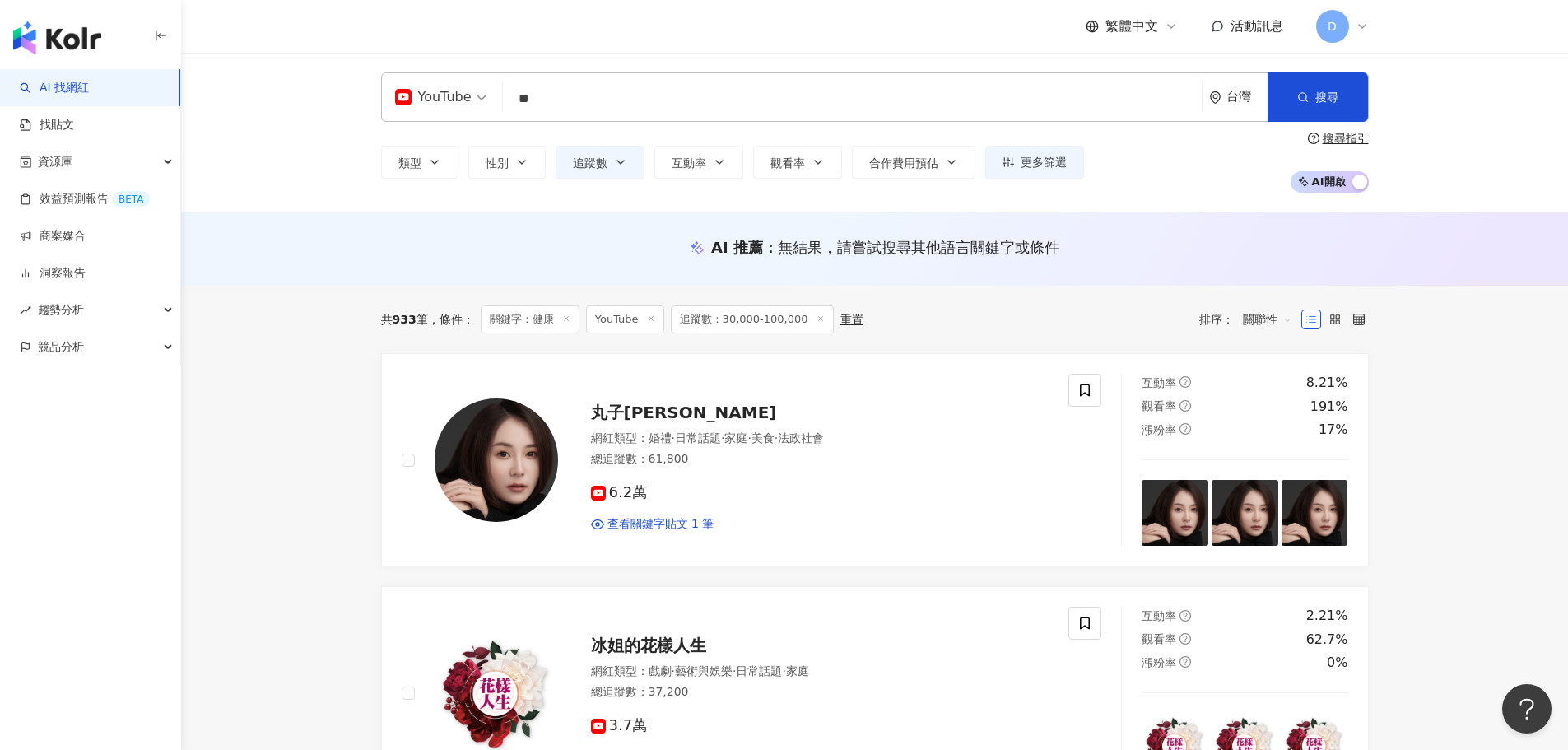
click at [561, 100] on input "**" at bounding box center [852, 99] width 685 height 31
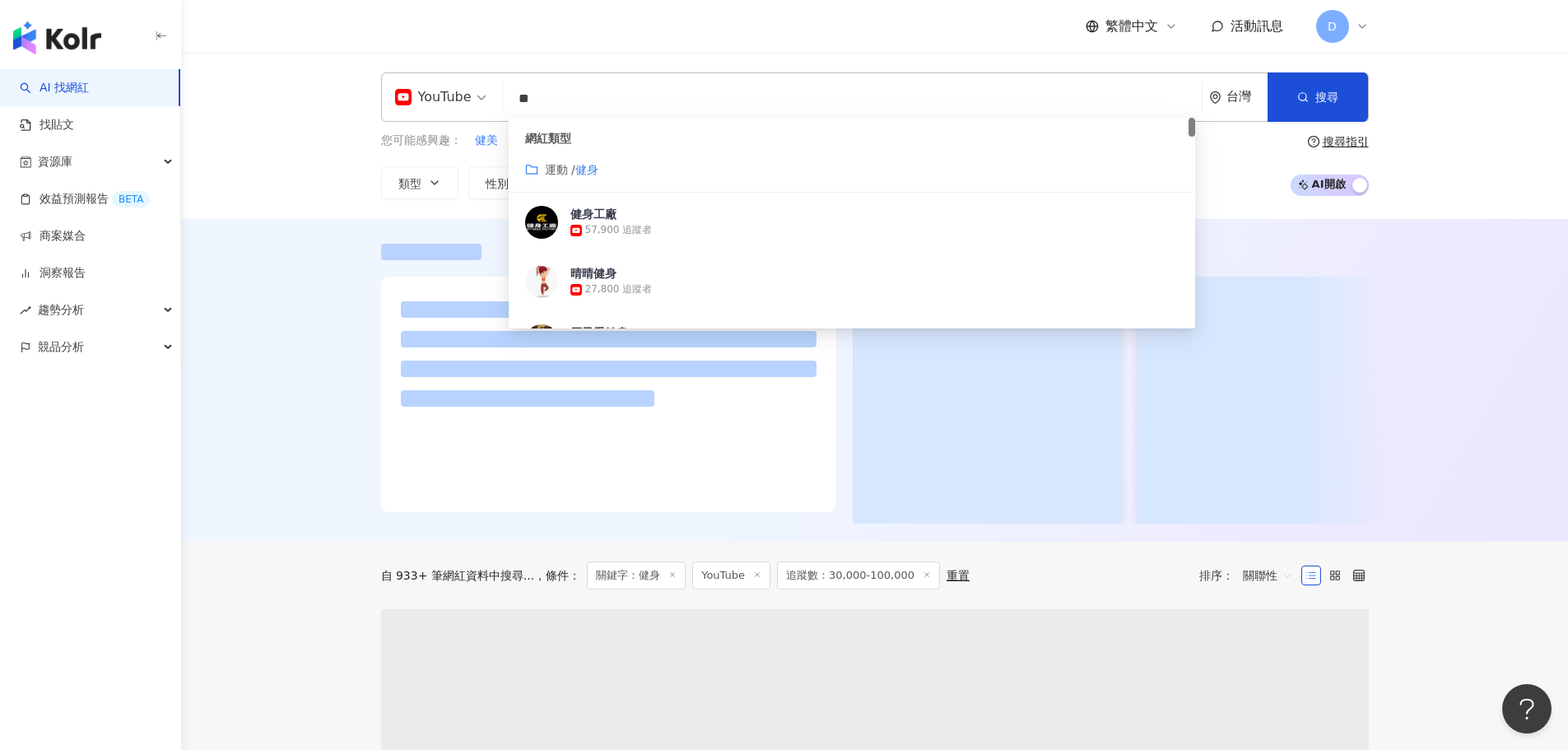
type input "**"
click at [320, 242] on div at bounding box center [875, 381] width 1387 height 322
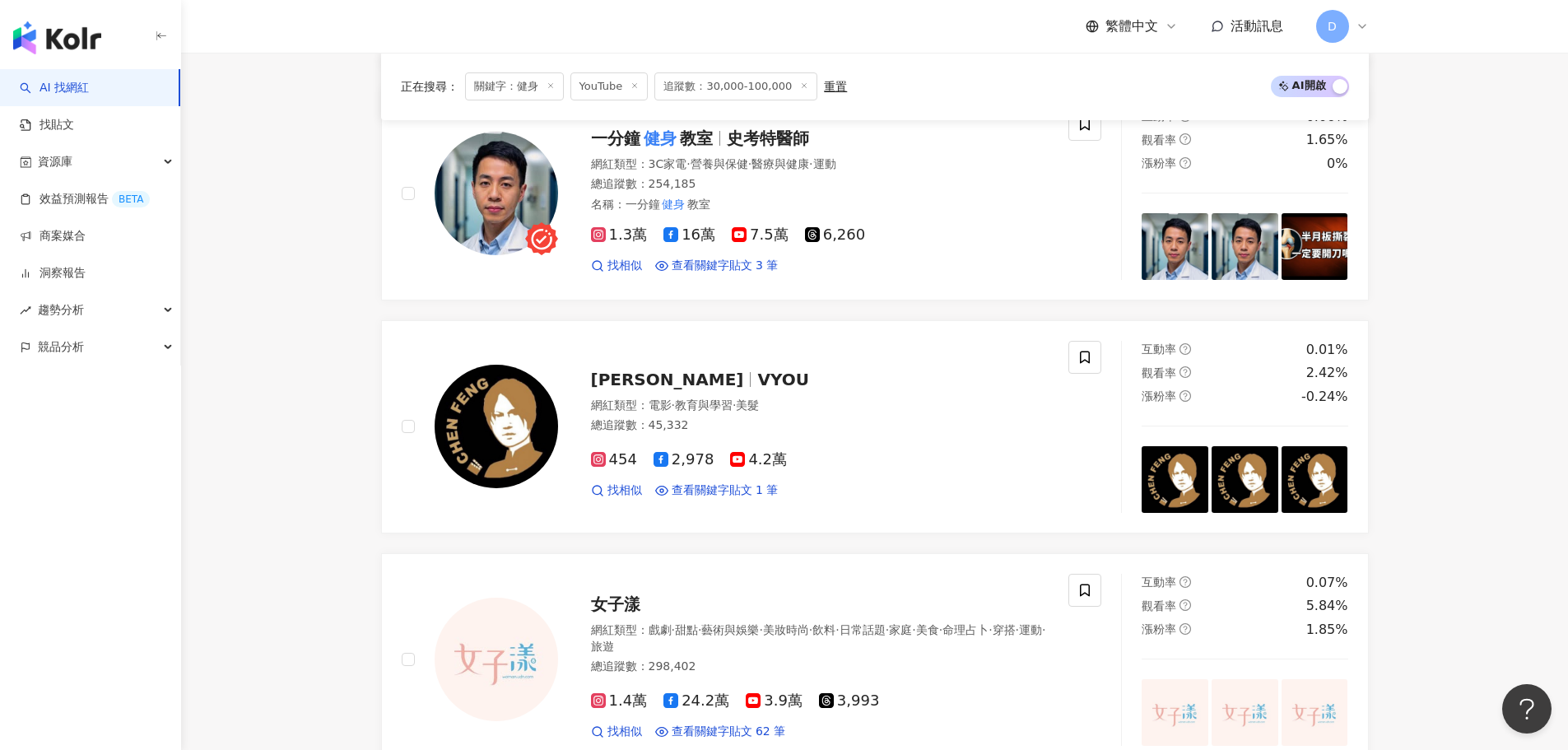
scroll to position [1048, 0]
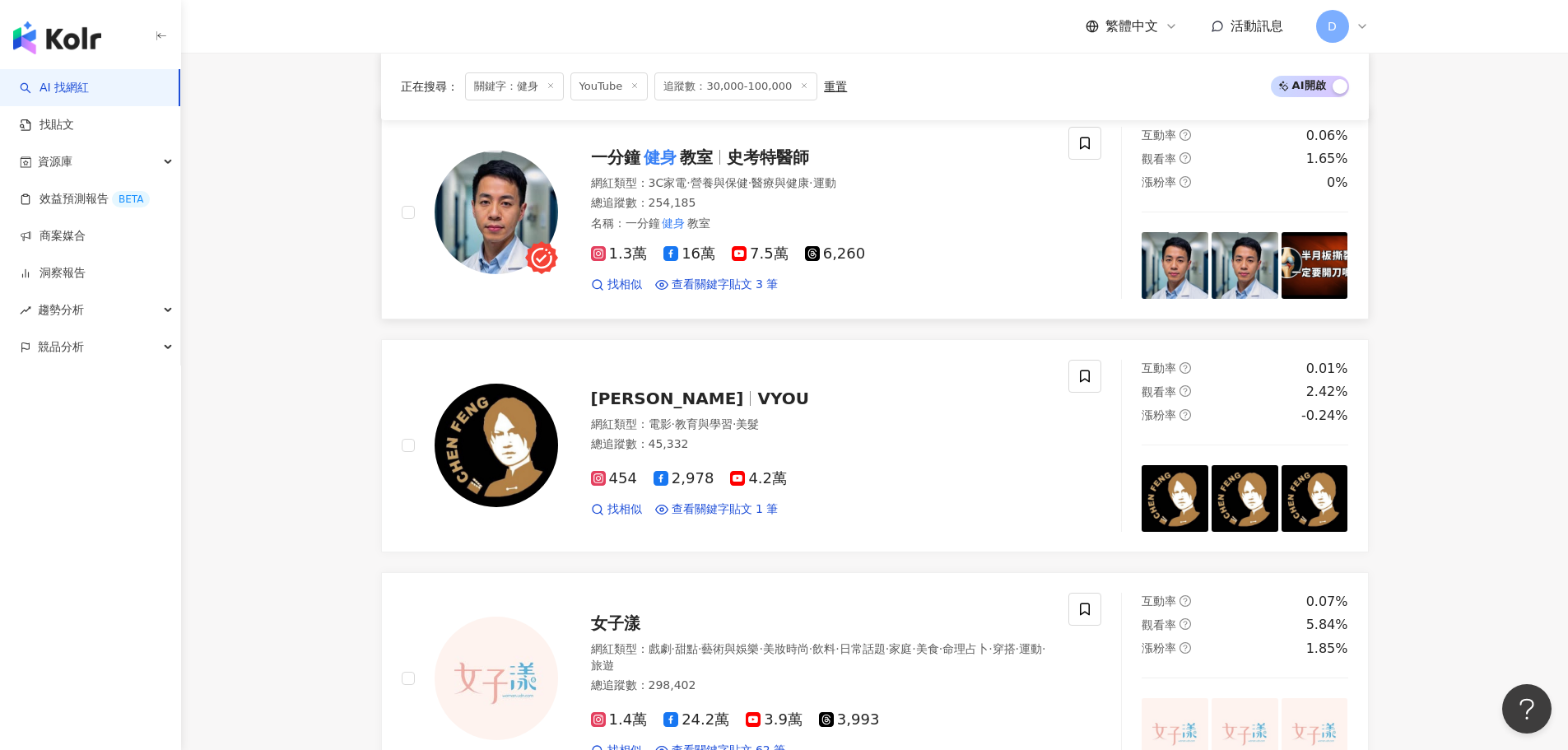
click at [834, 195] on div "總追蹤數 ： 254,185" at bounding box center [821, 204] width 459 height 17
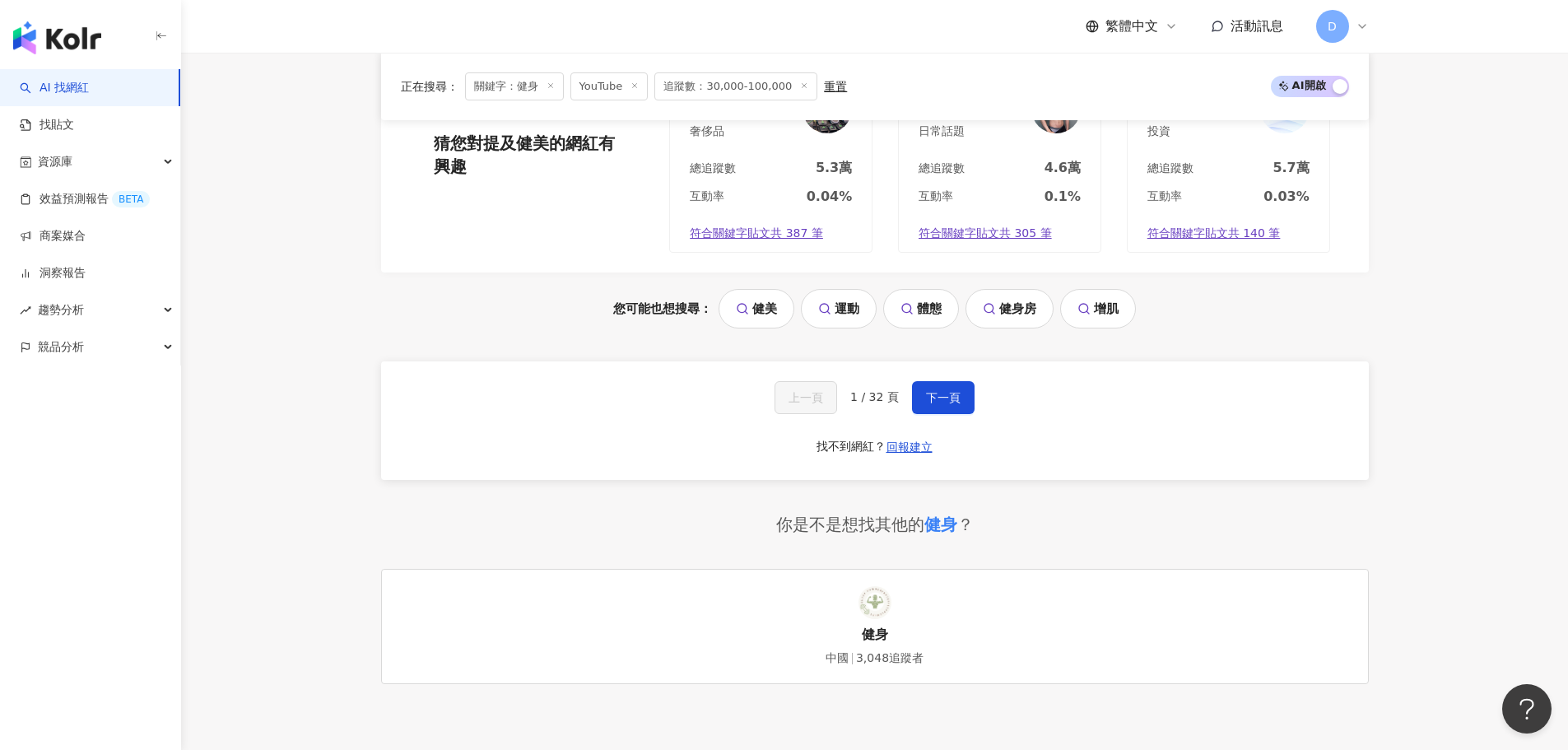
scroll to position [3665, 0]
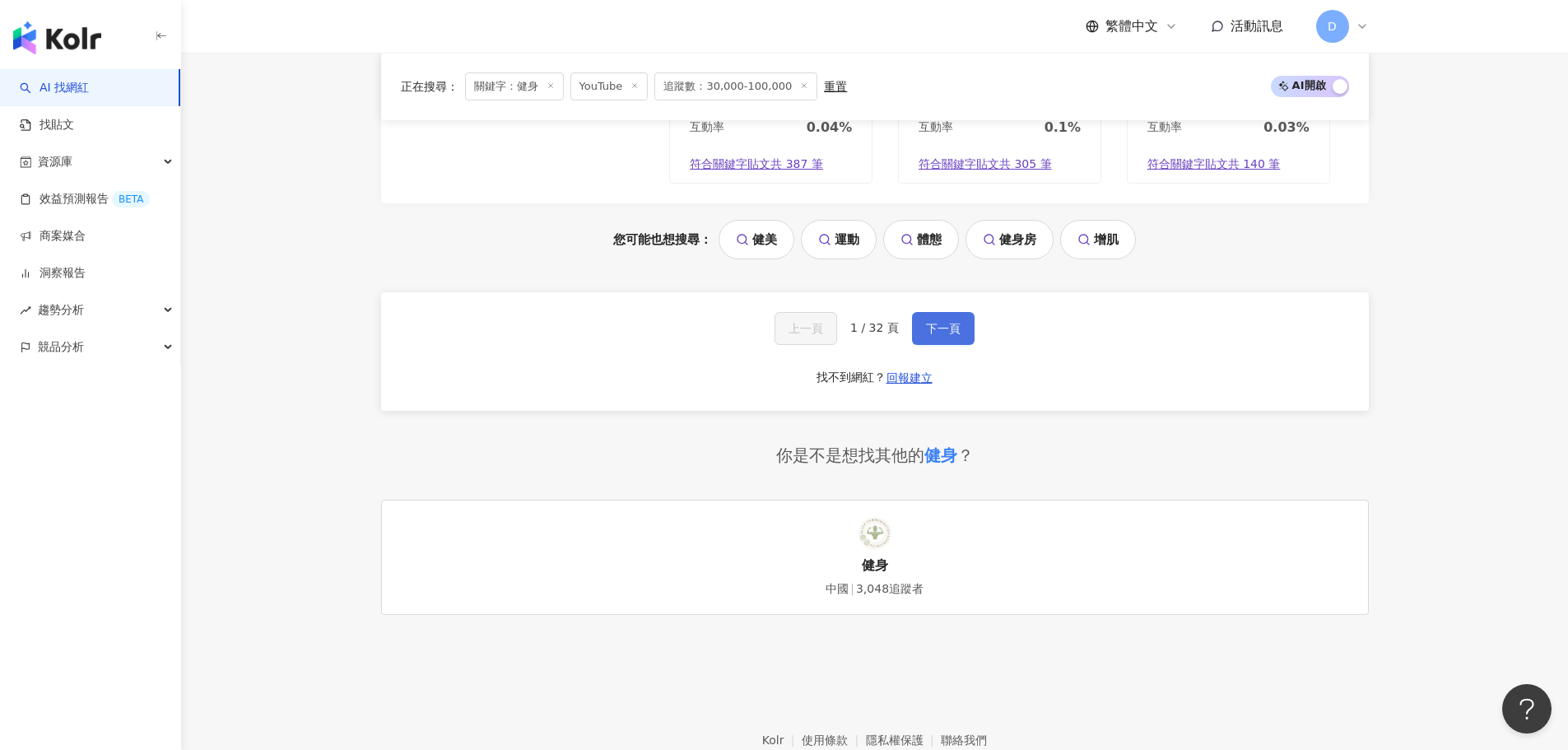
click at [949, 327] on span "下一頁" at bounding box center [943, 328] width 35 height 13
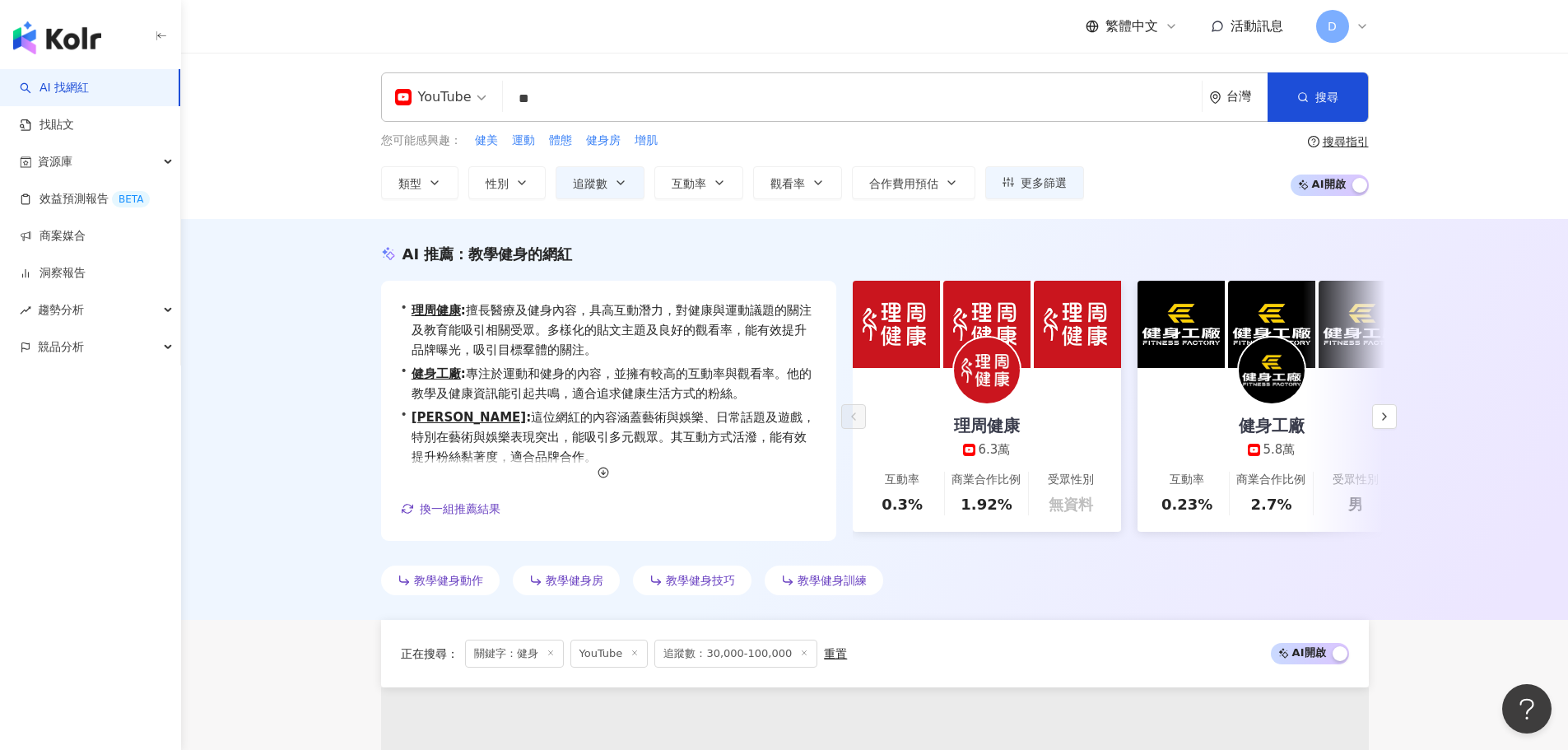
click at [507, 191] on button "性別" at bounding box center [507, 183] width 77 height 33
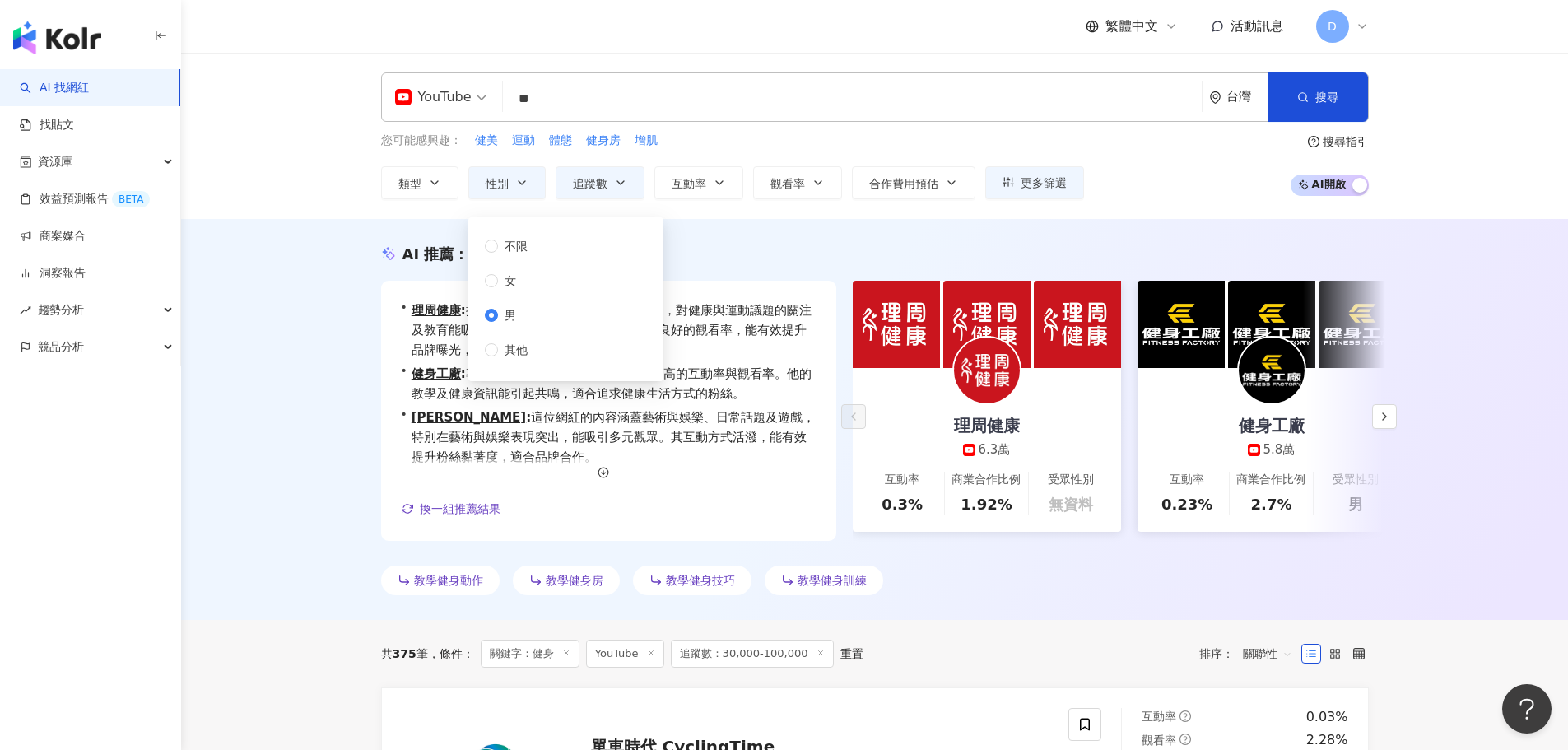
click at [321, 336] on div "AI 推薦 ： 教學健身的網紅 • 理周健康 : 擅長醫療及健身內容，具高互動潛力，對健康與運動議題的關注及教育能吸引相關受眾。多樣化的貼文主題及良好的觀看率…" at bounding box center [875, 419] width 1387 height 401
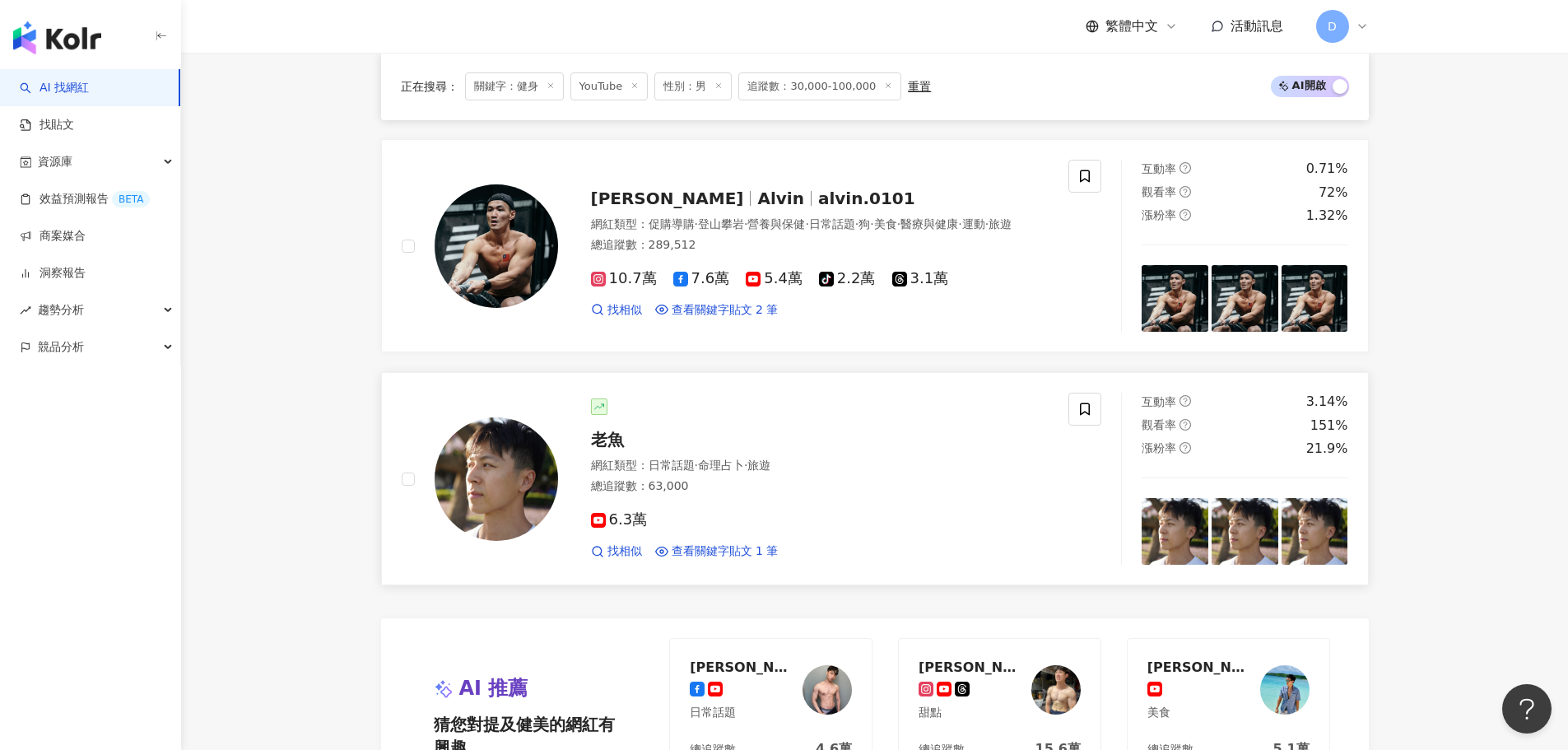
scroll to position [2877, 0]
click at [692, 452] on div "老魚" at bounding box center [821, 440] width 459 height 23
click at [799, 234] on div "網紅類型 ： 促購導購 · 登山攀岩 · 營養與保健 · 日常話題 · 狗 · 美食 · 醫療與健康 · 運動 · 旅遊" at bounding box center [821, 226] width 459 height 17
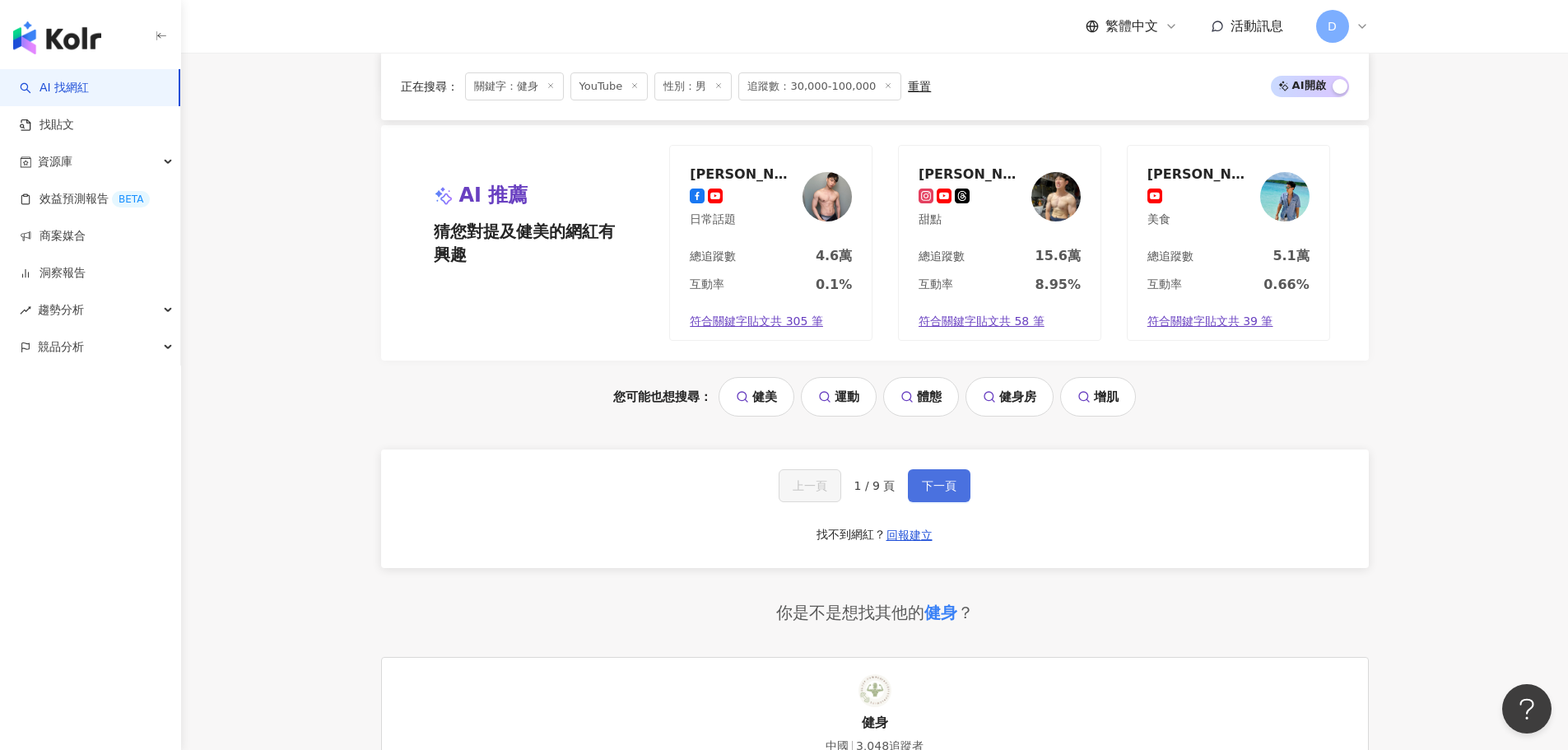
click at [938, 492] on span "下一頁" at bounding box center [940, 486] width 35 height 13
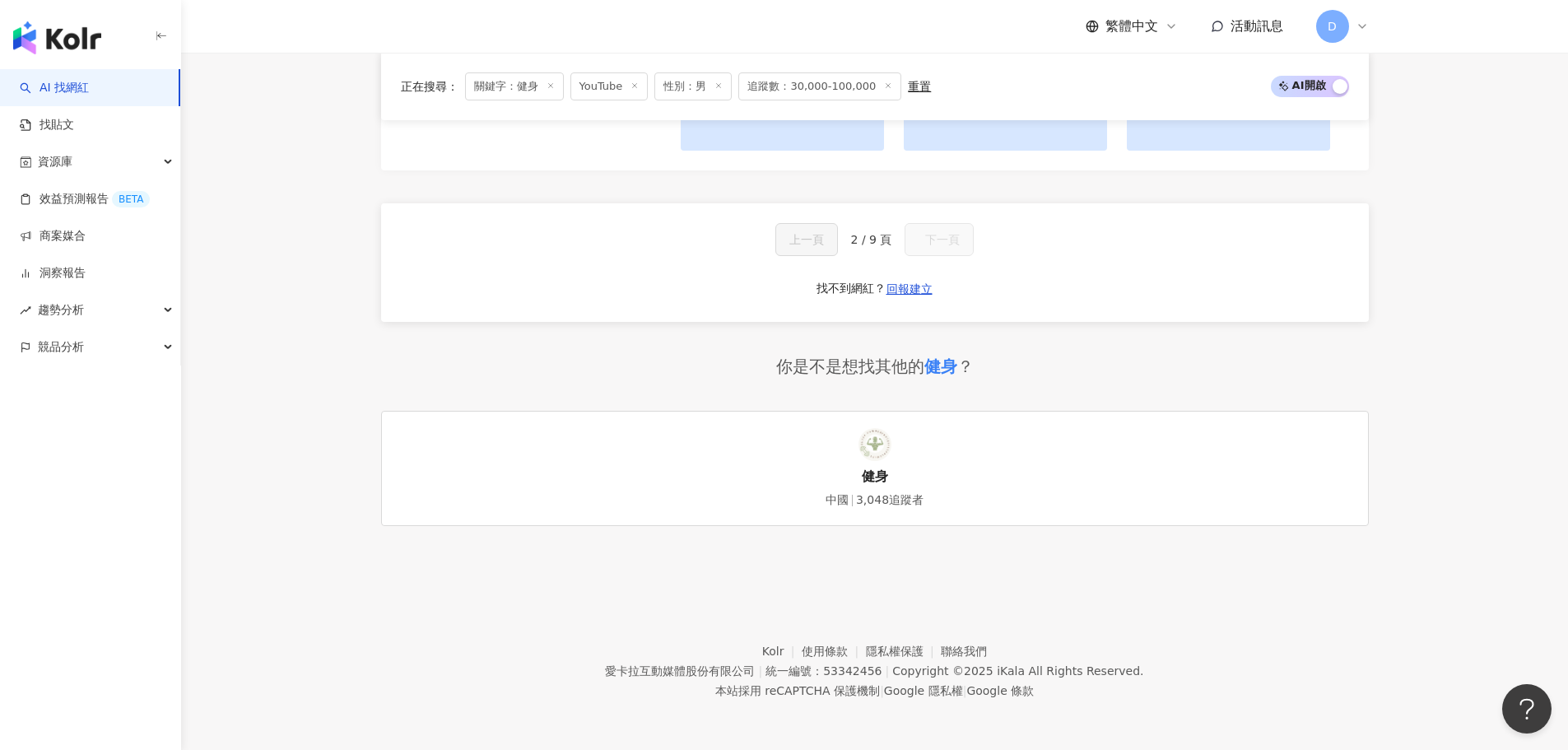
scroll to position [1511, 0]
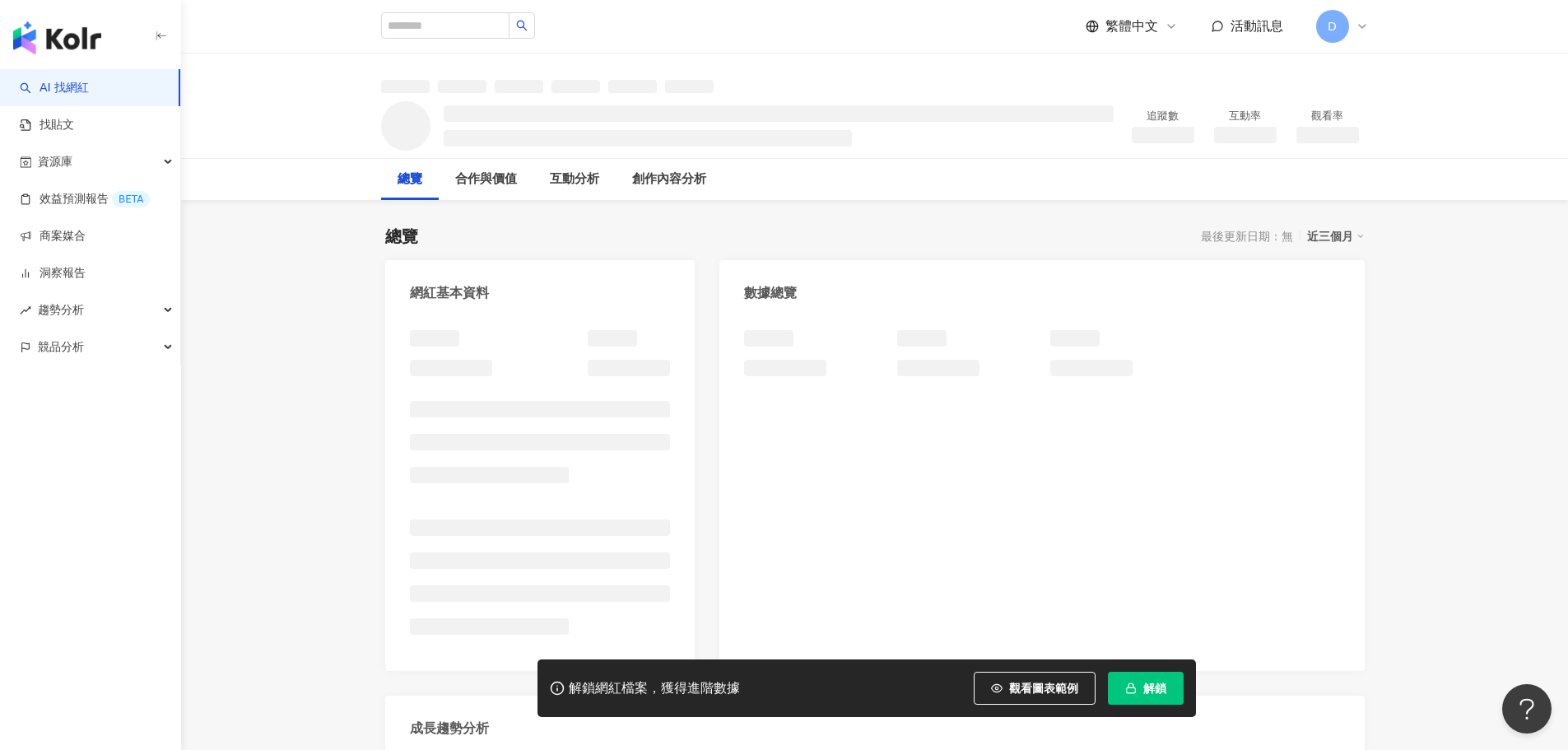
click at [1160, 673] on button "解鎖" at bounding box center [1146, 688] width 76 height 33
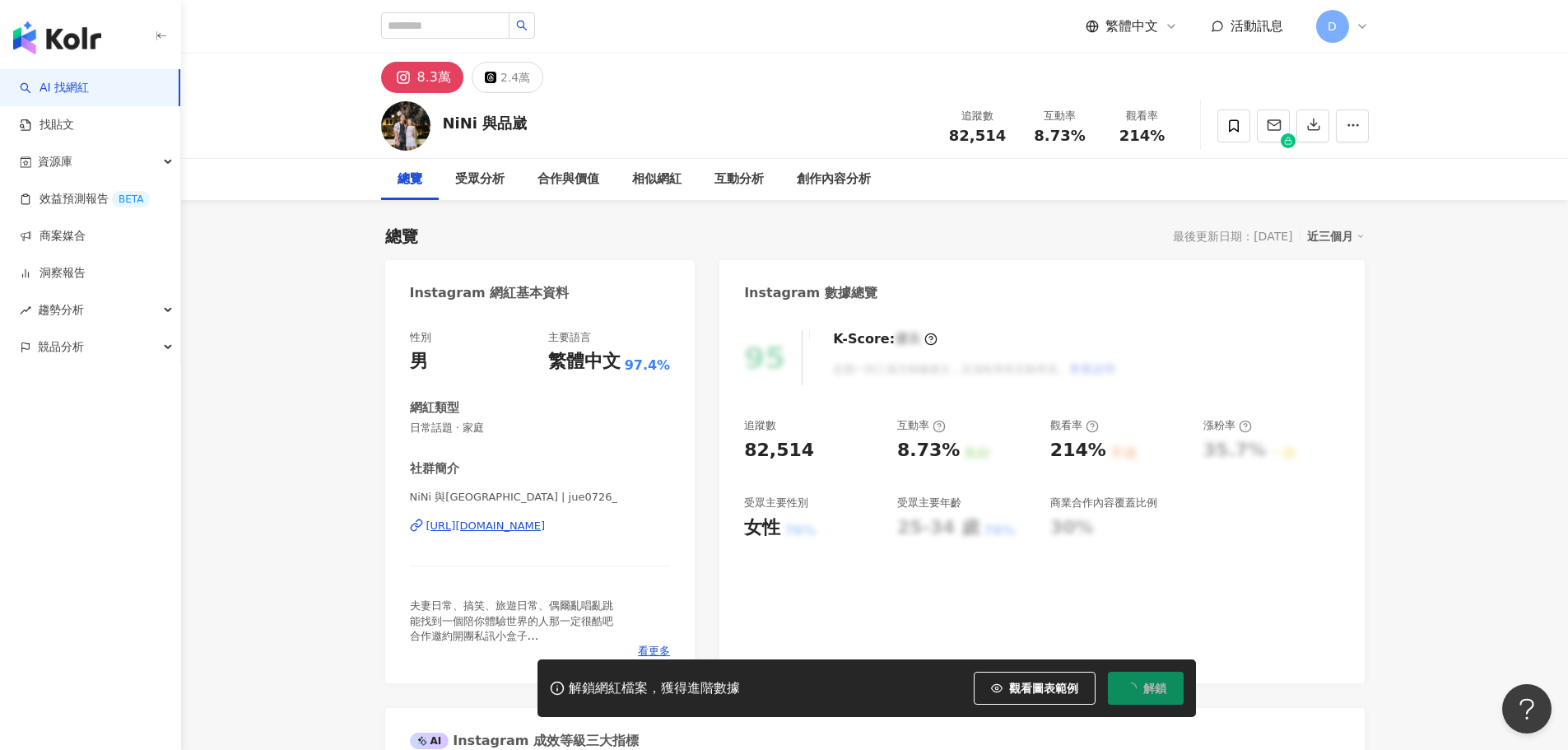
click at [545, 525] on div "https://www.instagram.com/jue0726_/" at bounding box center [486, 526] width 120 height 15
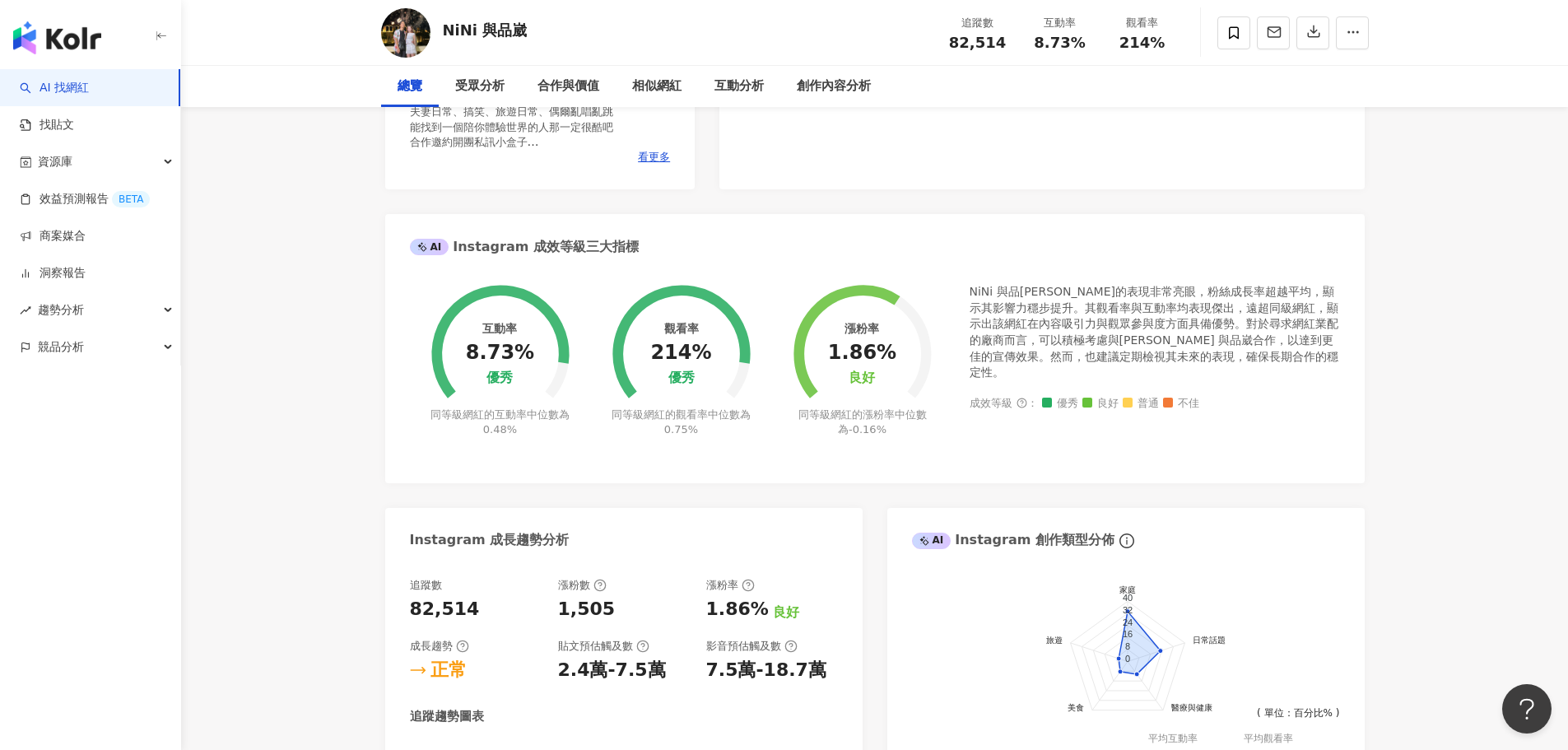
scroll to position [988, 0]
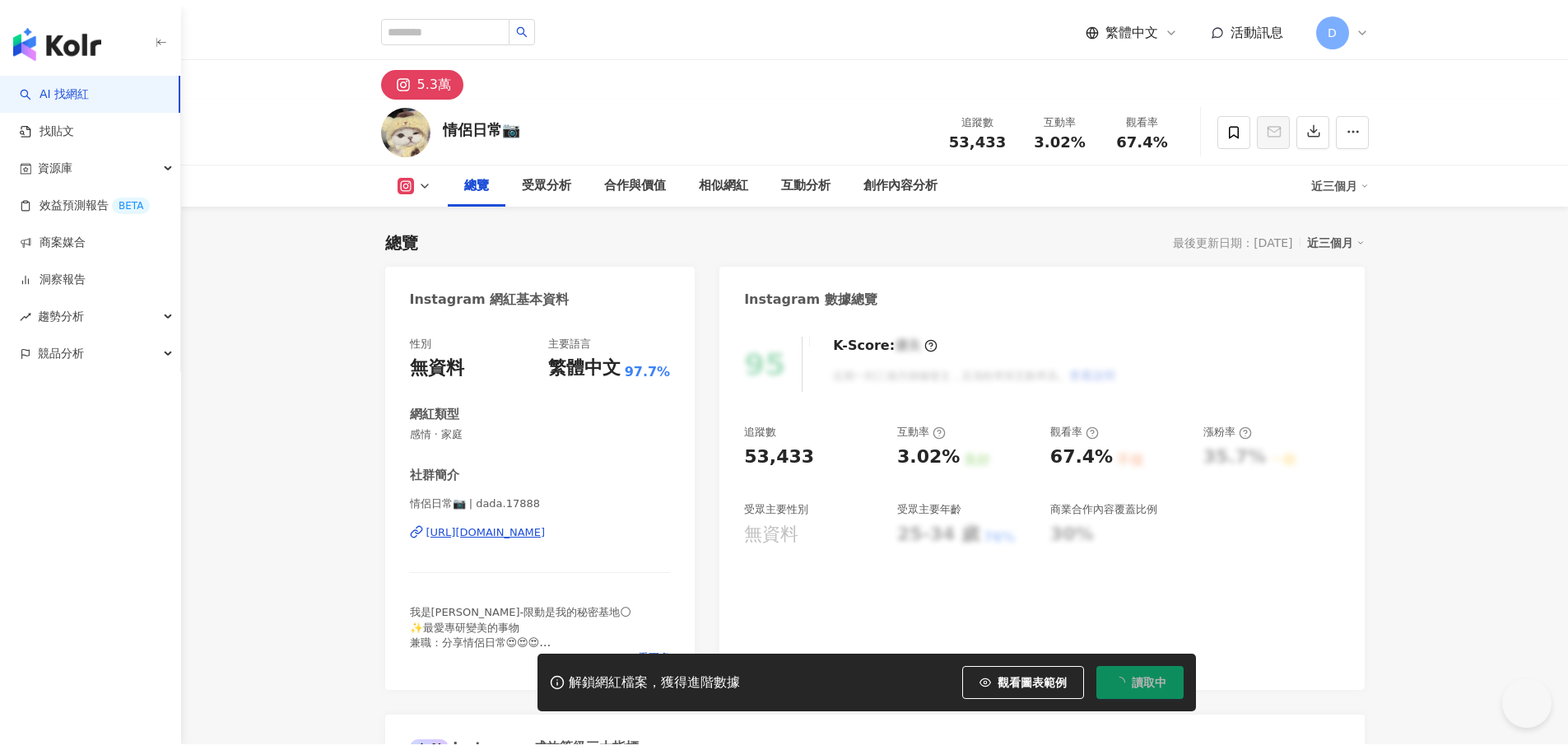
scroll to position [82, 0]
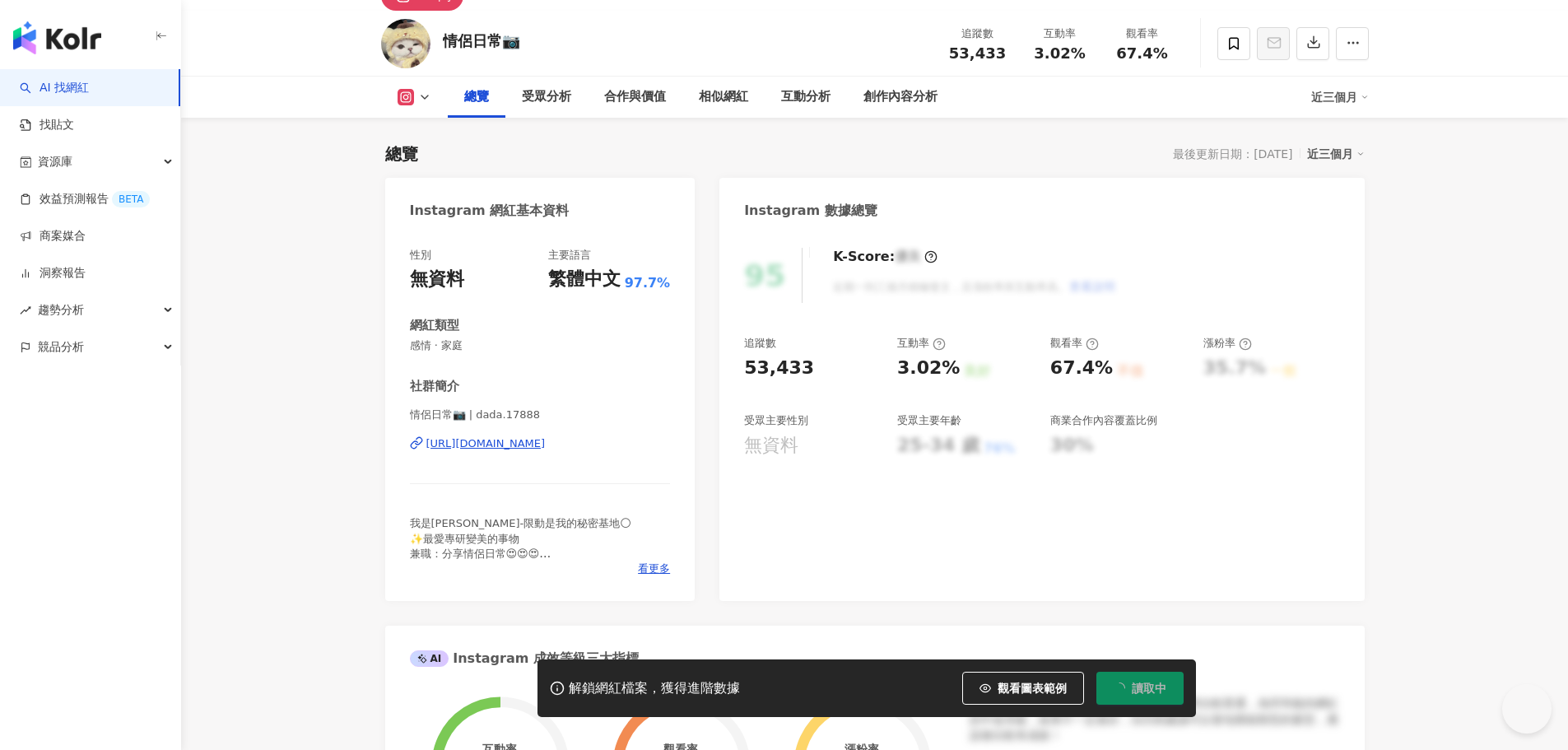
click at [545, 451] on div "https://www.instagram.com/dada.17888/" at bounding box center [486, 444] width 120 height 15
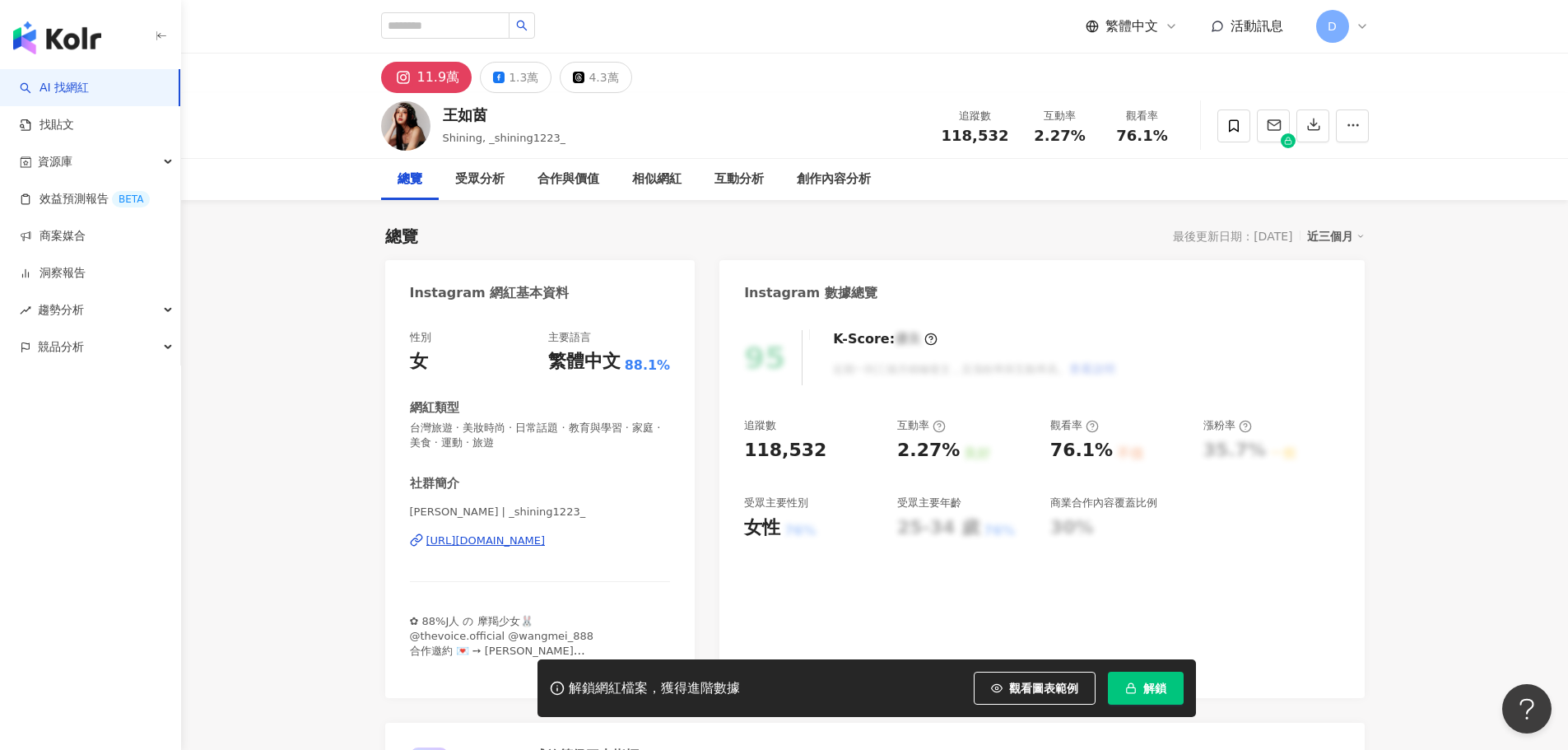
click at [486, 543] on div "https://www.instagram.com/_shining1223_/" at bounding box center [486, 541] width 120 height 15
click at [1165, 653] on div "95 K-Score : 優良 近期一到三個月積極發文，且漲粉率與互動率高。 查看說明 追蹤數 118,532 互動率 2.27% 良好 觀看率 76.1% …" at bounding box center [1042, 505] width 645 height 384
click at [1139, 686] on button "解鎖" at bounding box center [1146, 688] width 76 height 33
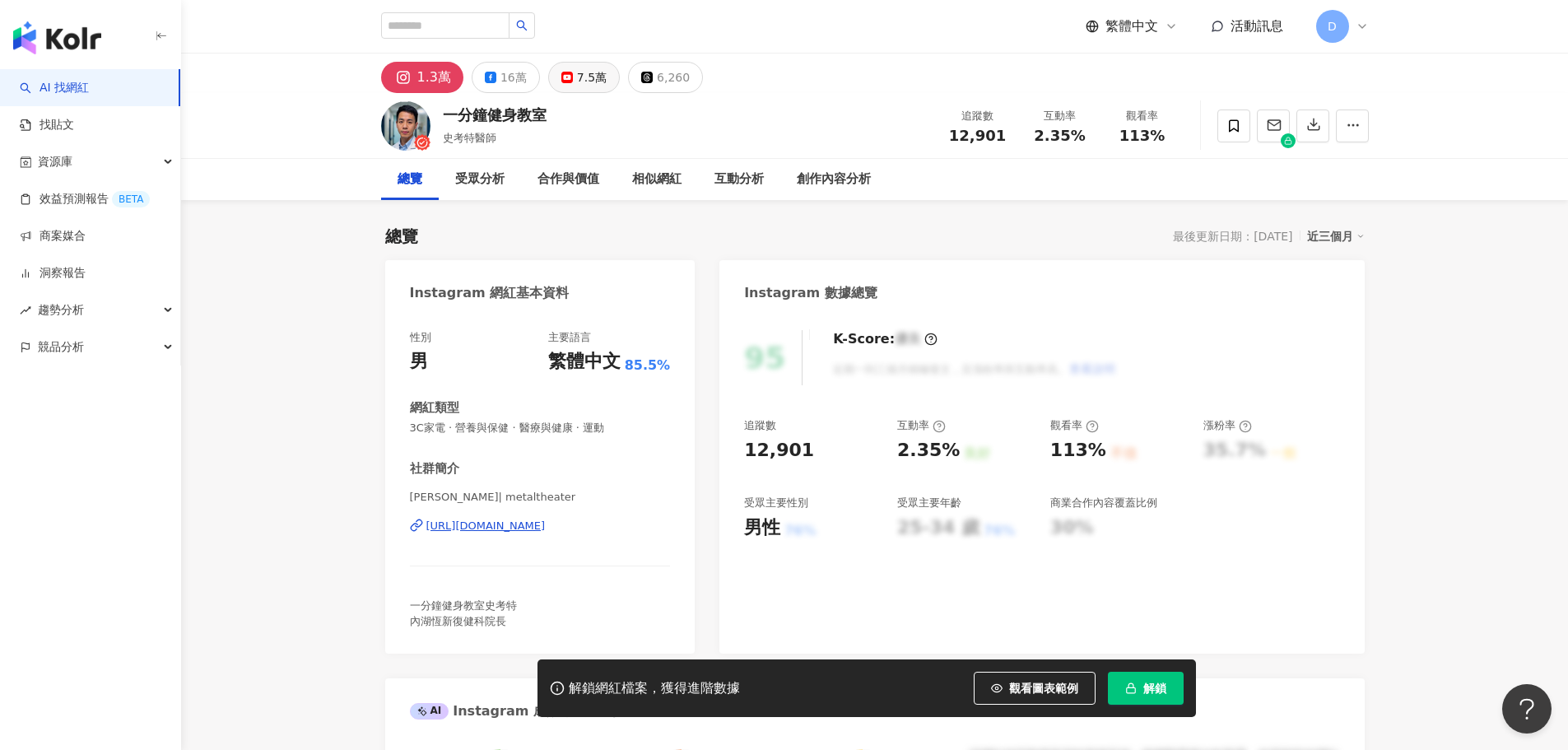
click at [577, 74] on div "7.5萬" at bounding box center [591, 76] width 29 height 23
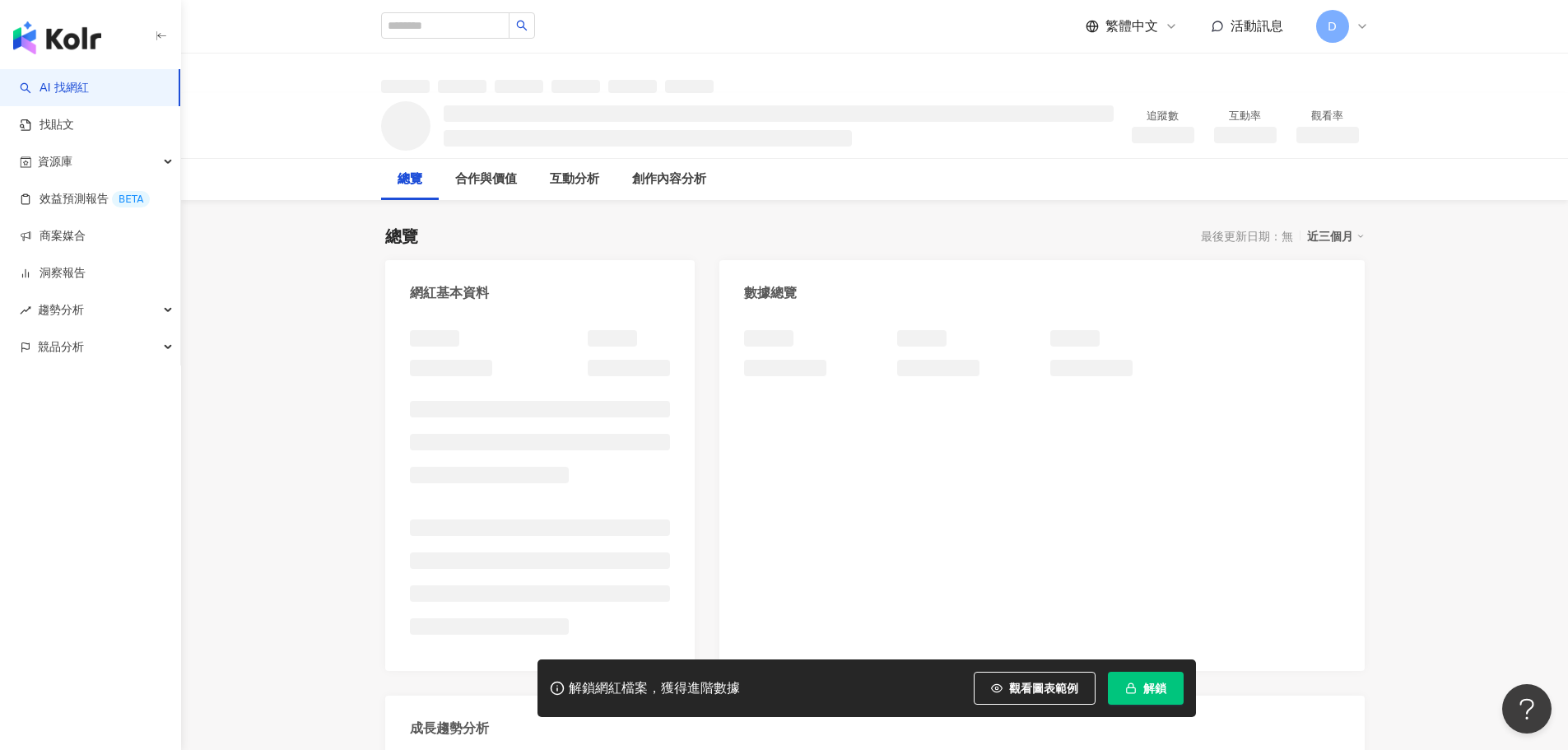
click at [1129, 694] on span "button" at bounding box center [1131, 688] width 12 height 13
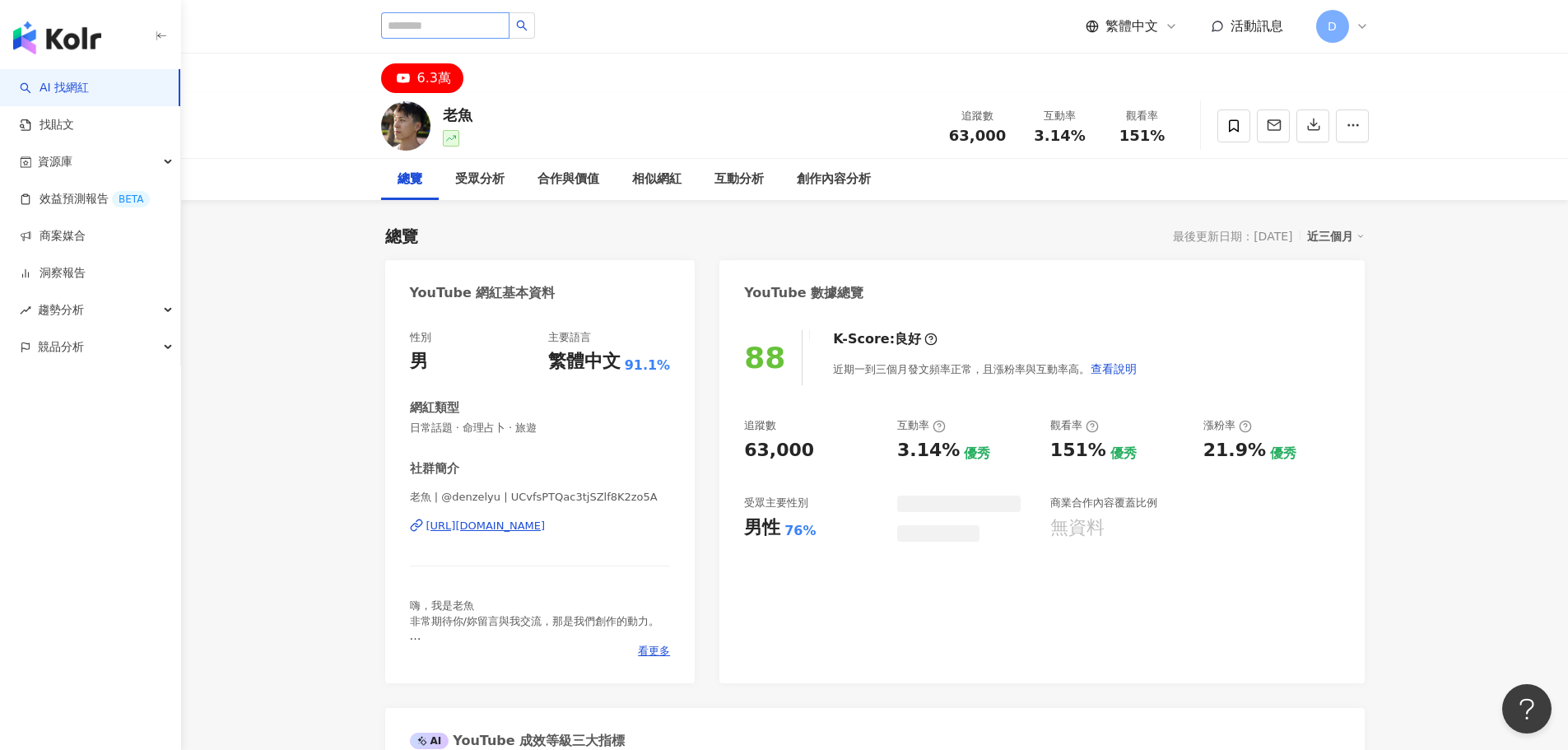
click at [501, 527] on div "[URL][DOMAIN_NAME]" at bounding box center [486, 526] width 120 height 15
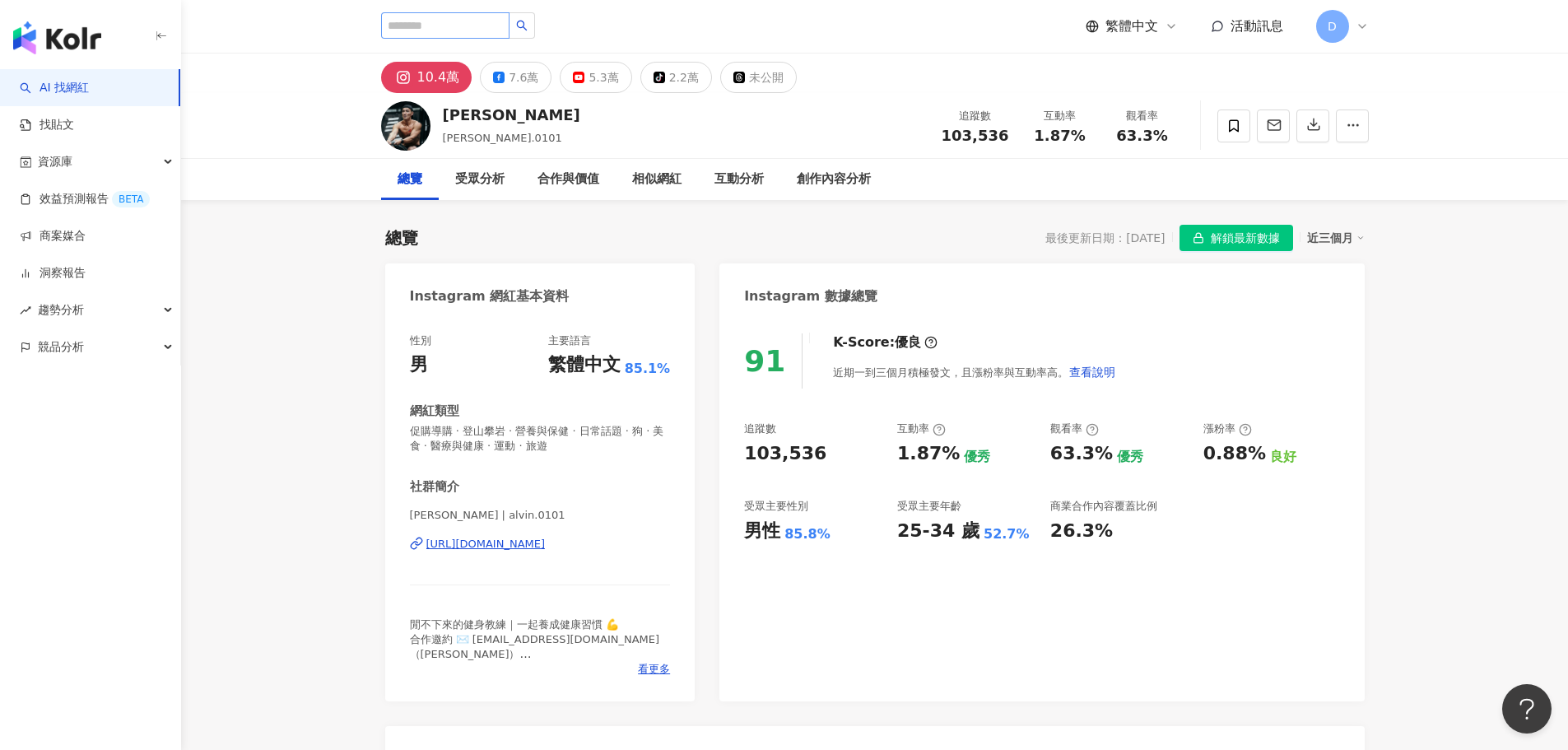
click at [609, 87] on div "5.3萬" at bounding box center [603, 76] width 29 height 23
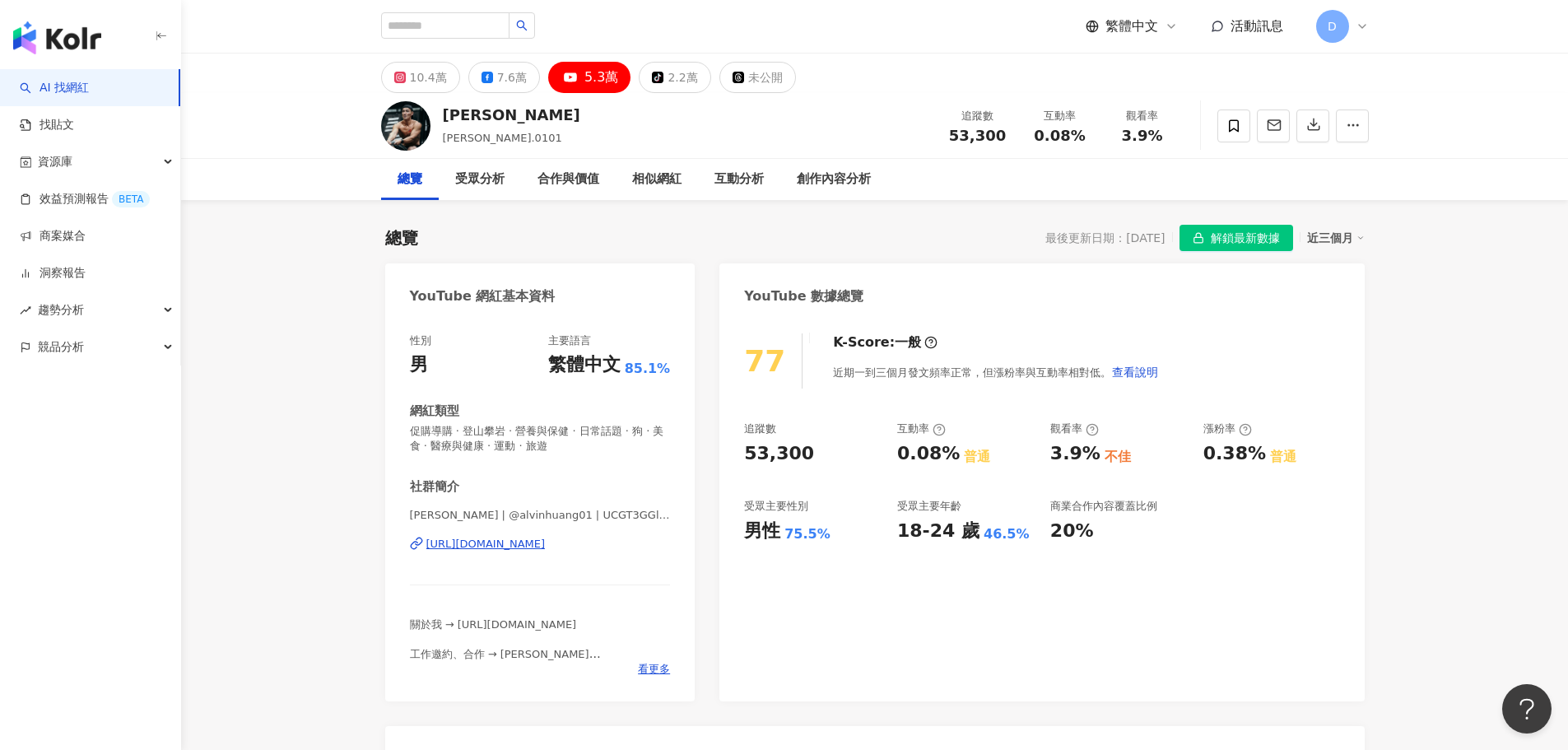
click at [474, 546] on div "https://www.youtube.com/channel/UCGT3GGlLrR_6smXQjAigqvA" at bounding box center [486, 545] width 120 height 15
